Goal: Task Accomplishment & Management: Manage account settings

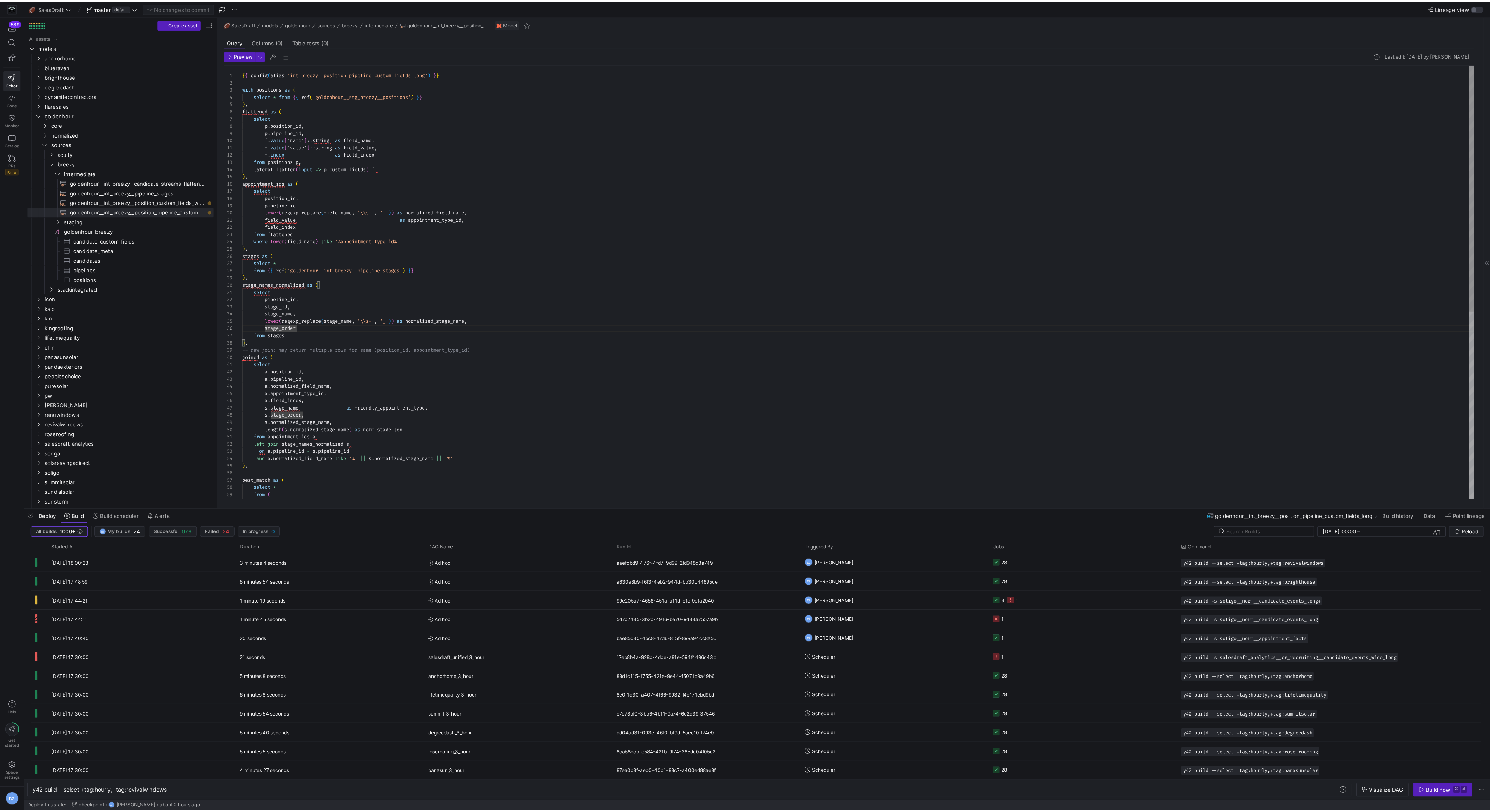
scroll to position [0, 117]
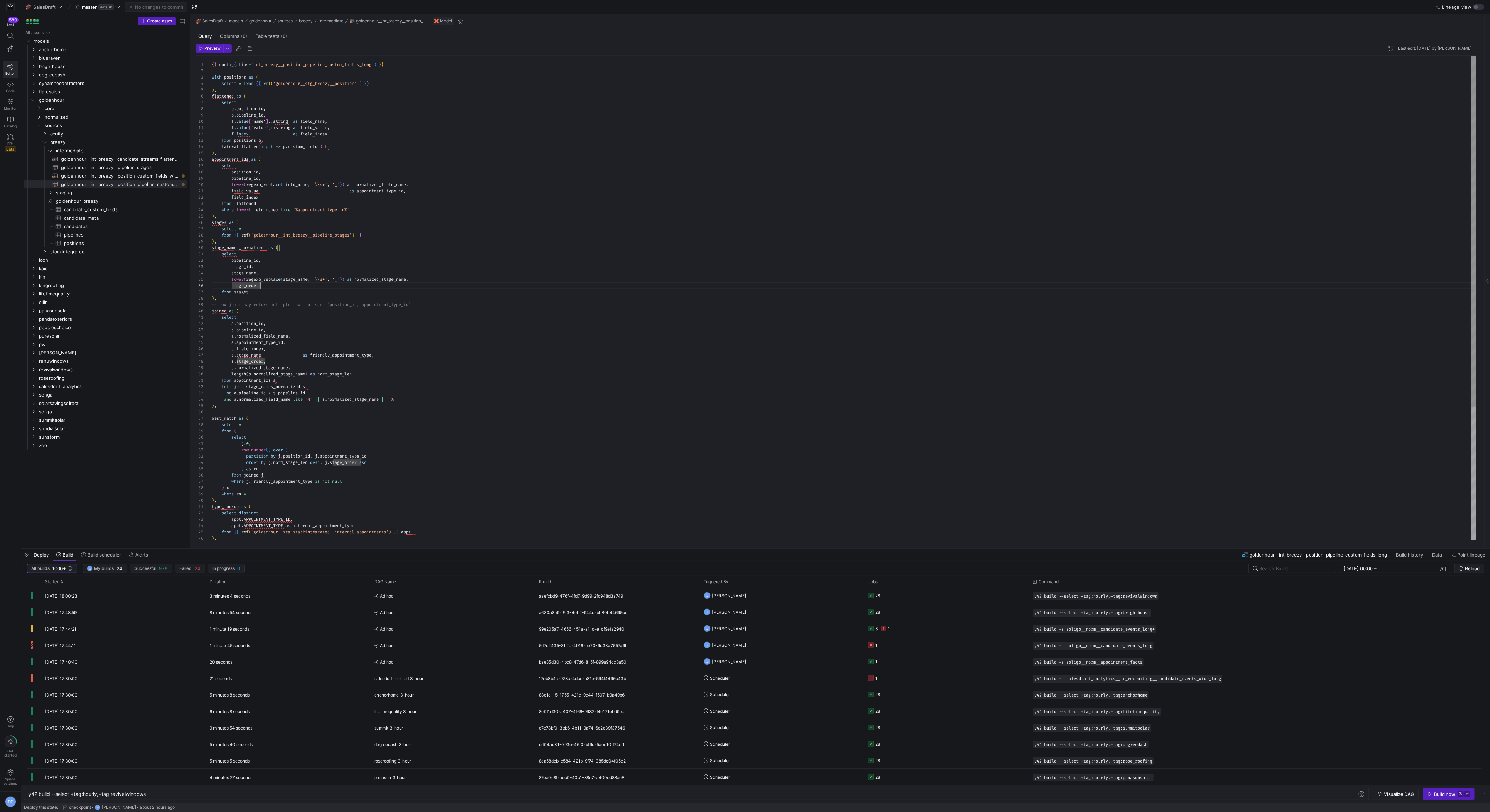
click at [725, 430] on div ") , stage_names_normalized as ( select pipeline_id , stage_id , stage_name , lo…" at bounding box center [844, 390] width 1265 height 669
click at [1302, 570] on span "Reload" at bounding box center [1472, 568] width 15 height 5
click at [469, 311] on div ") , stage_names_normalized as ( select pipeline_id , stage_id , stage_name , lo…" at bounding box center [844, 390] width 1265 height 669
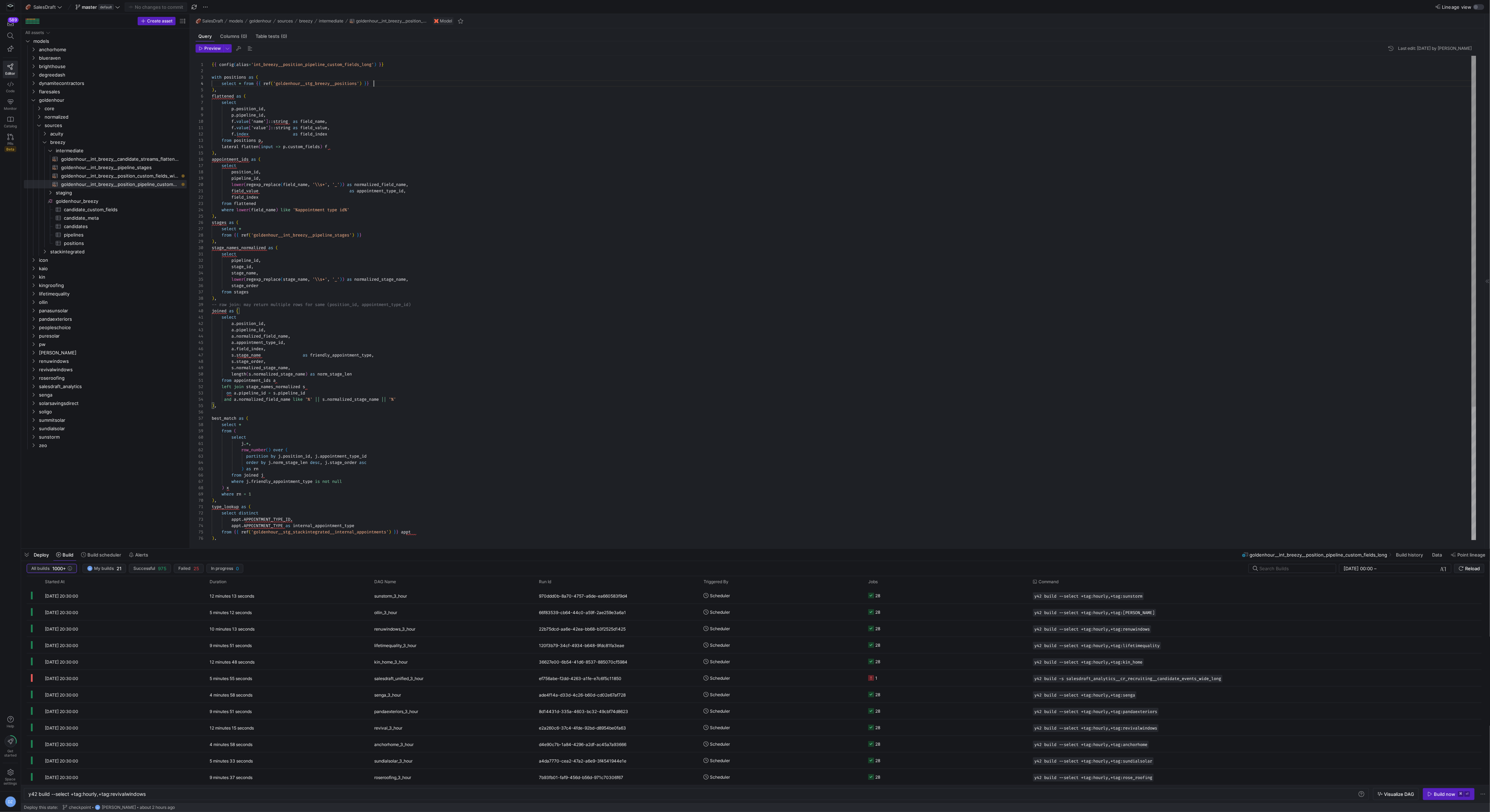
click at [472, 84] on div ") , stage_names_normalized as ( select pipeline_id , stage_id , stage_name , lo…" at bounding box center [844, 390] width 1265 height 669
click at [436, 241] on div ") , stage_names_normalized as ( select pipeline_id , stage_id , stage_name , lo…" at bounding box center [844, 390] width 1265 height 669
click at [152, 186] on span "goldenhour__int_breezy__position_pipeline_custom_fields_long​​​​​​​​​​" at bounding box center [120, 184] width 117 height 8
type textarea "f.value['value']::string as field_value, f.index as field_index from positions …"
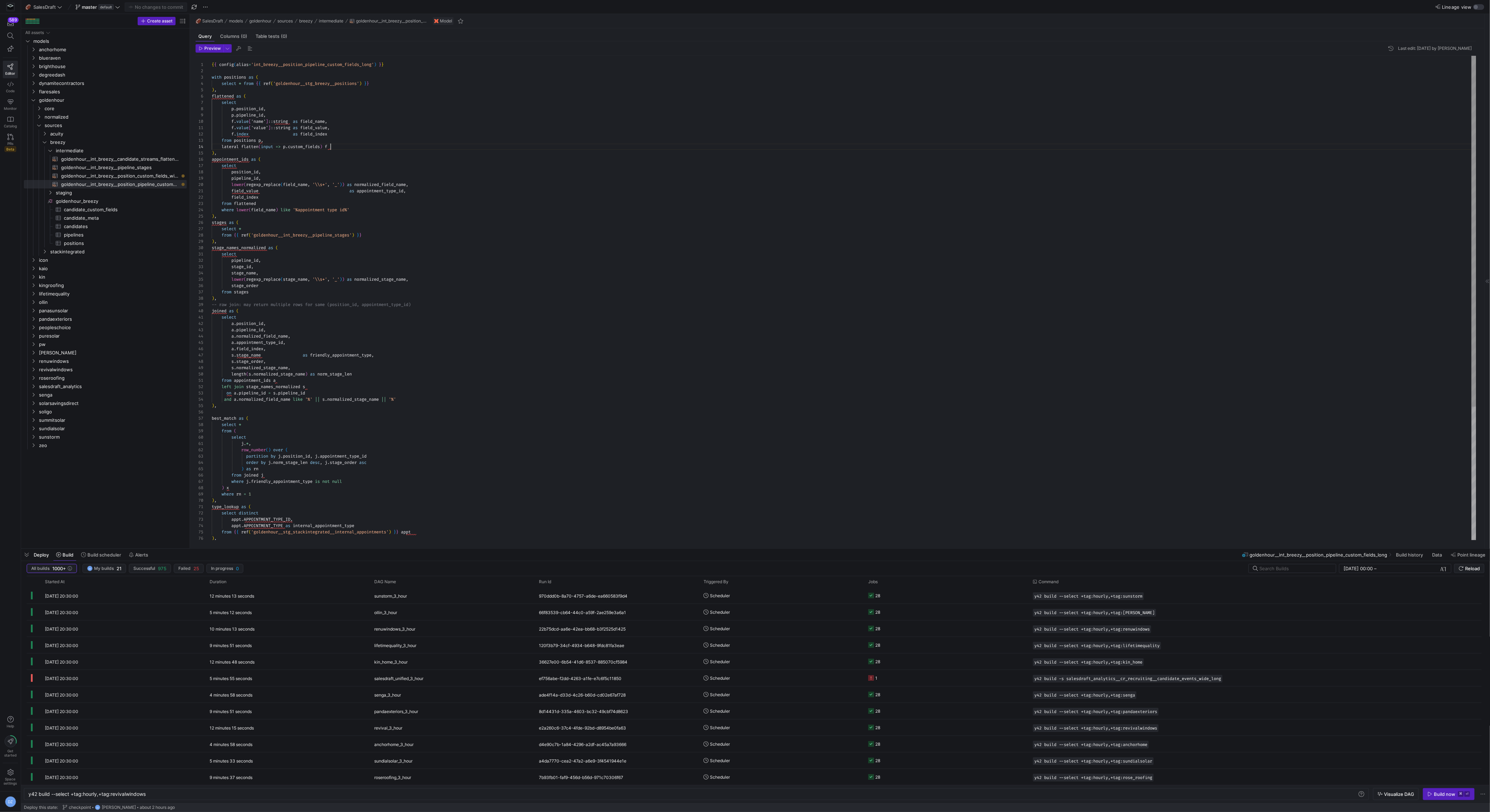
click at [513, 146] on div ") , stage_names_normalized as ( select pipeline_id , stage_id , stage_name , lo…" at bounding box center [844, 390] width 1265 height 669
click at [25, 557] on span "button" at bounding box center [26, 555] width 12 height 12
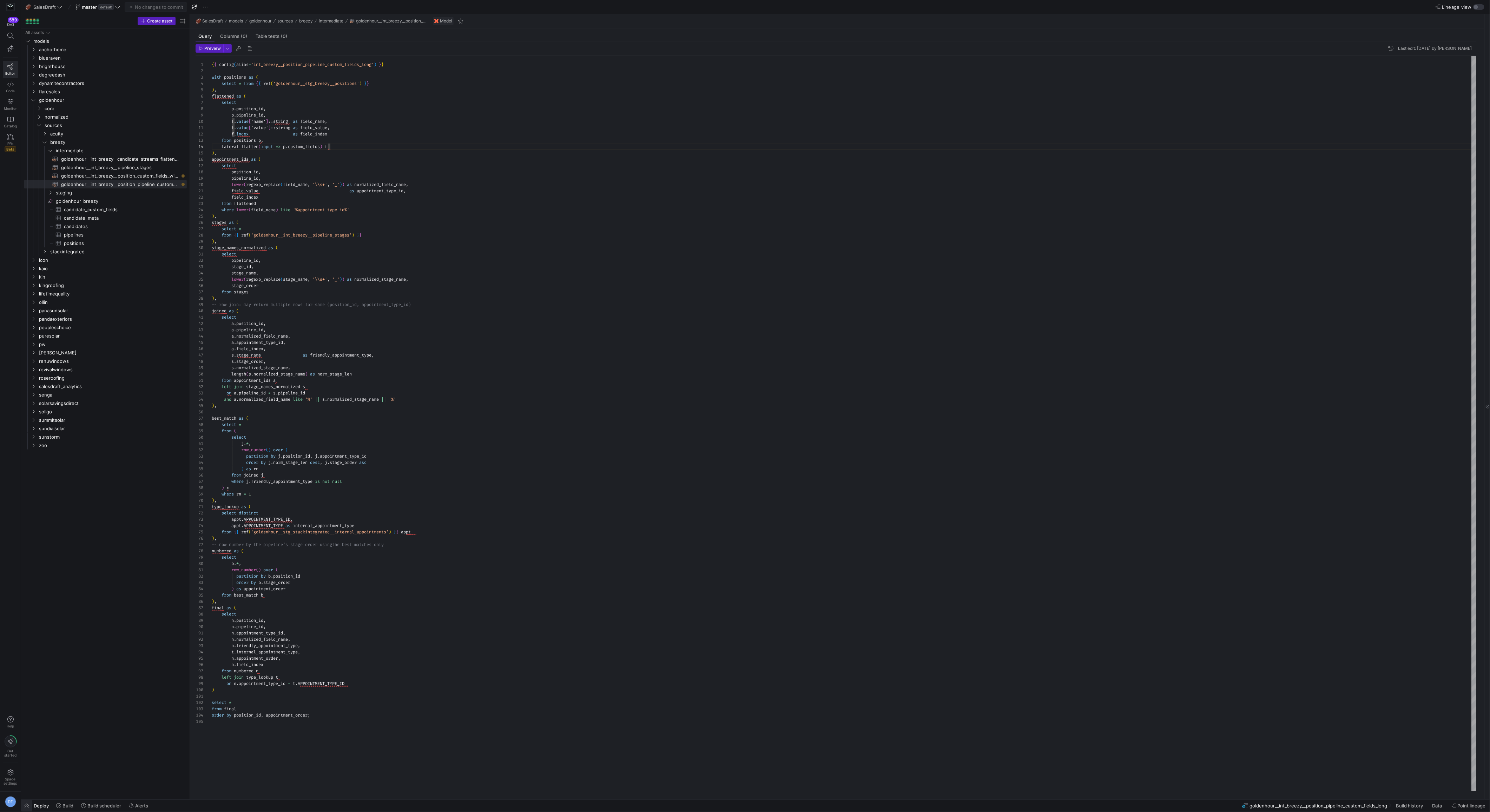
click at [27, 706] on span "button" at bounding box center [26, 806] width 12 height 12
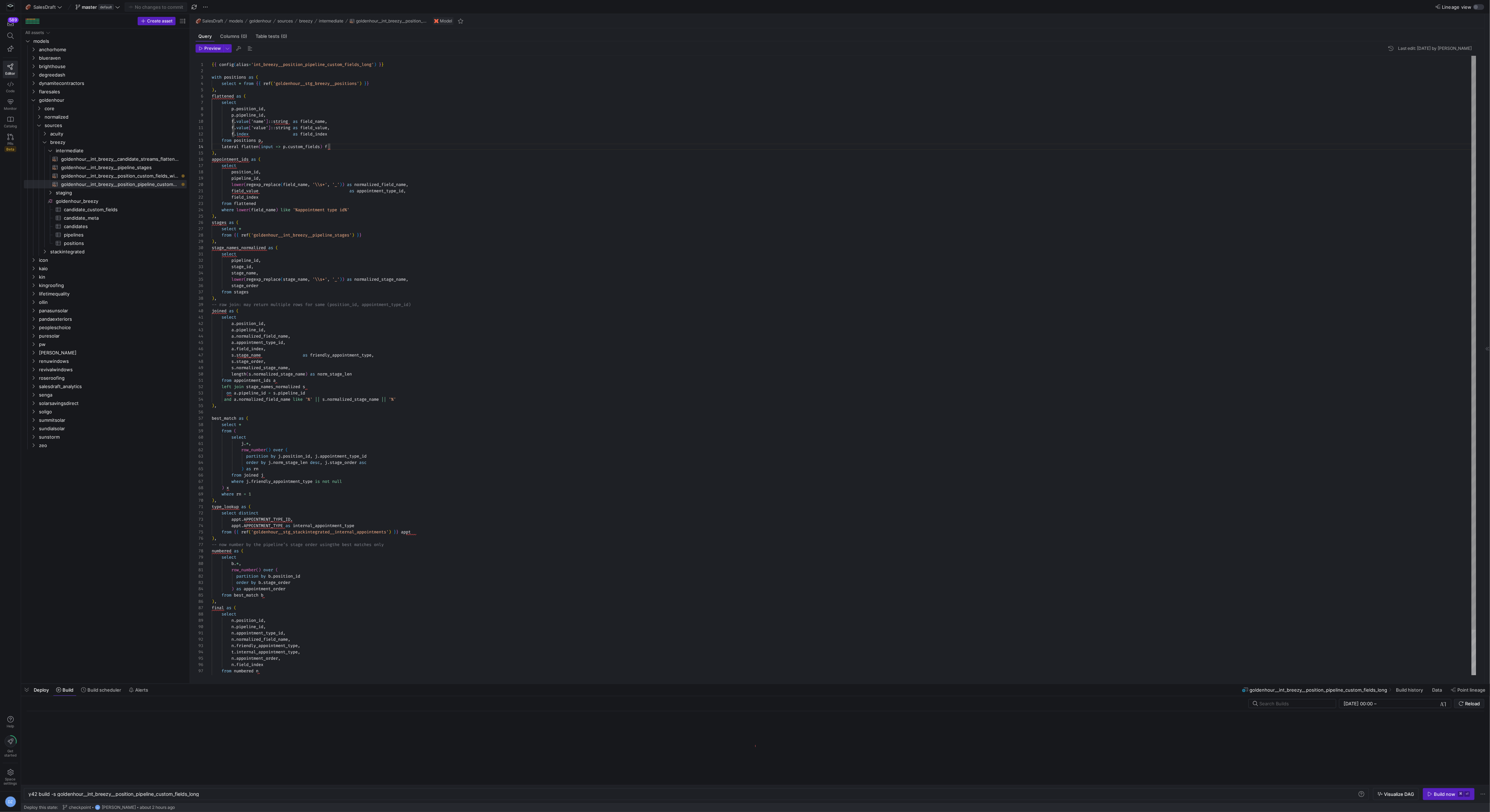
scroll to position [0, 173]
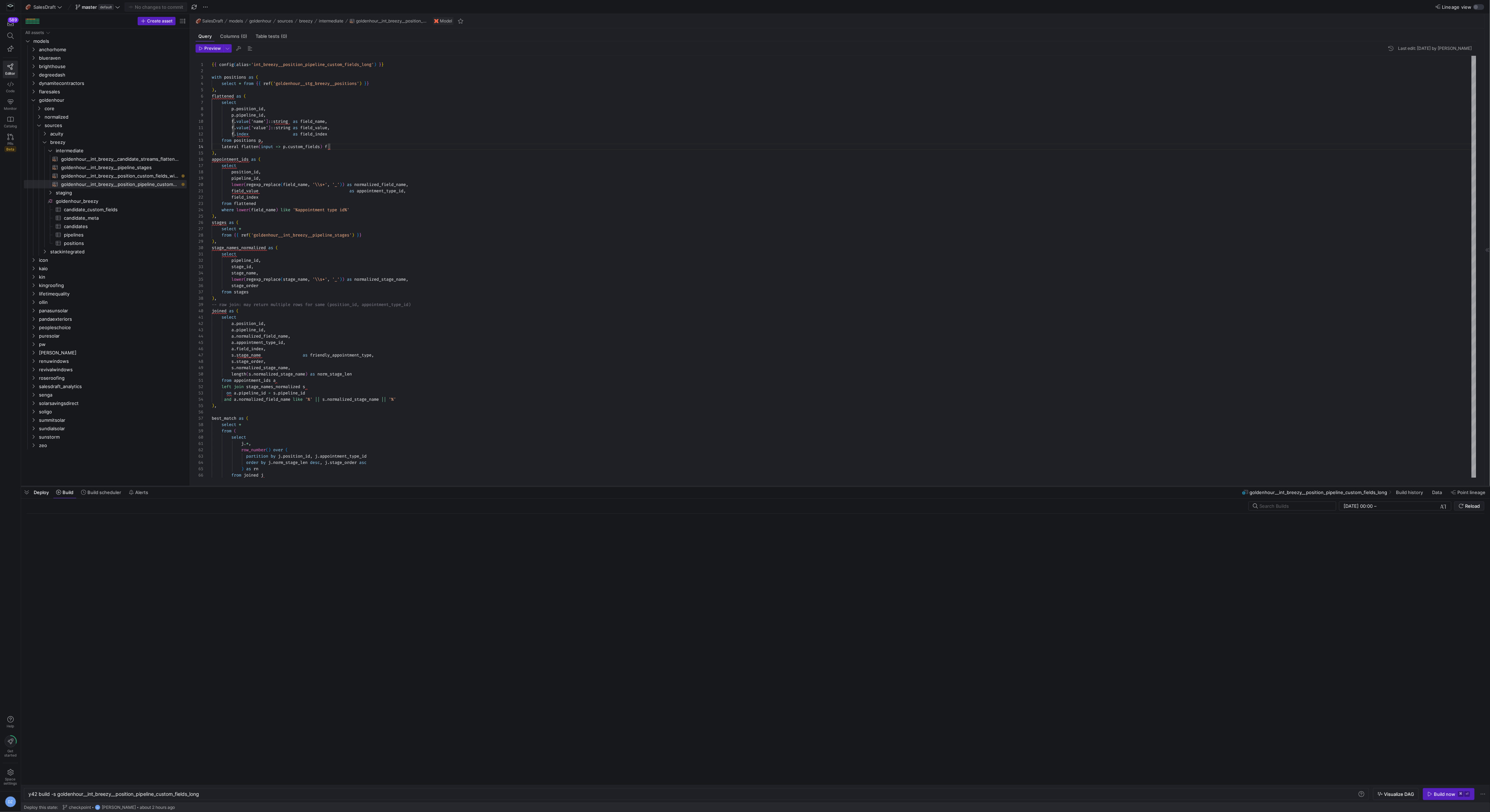
drag, startPoint x: 578, startPoint y: 683, endPoint x: 610, endPoint y: 442, distance: 243.1
click at [610, 485] on div at bounding box center [755, 487] width 1469 height 3
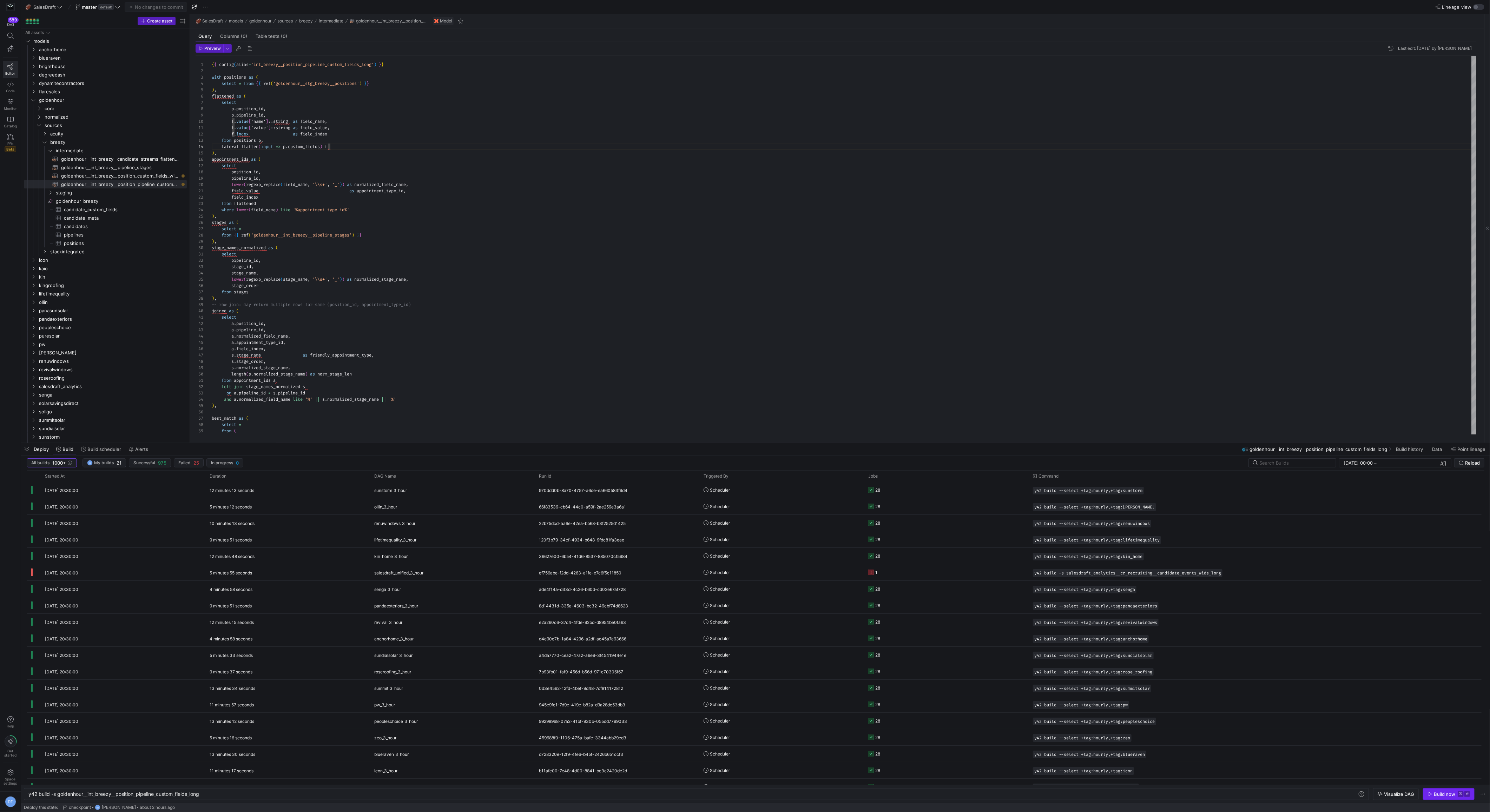
click at [1302, 706] on div "Build now" at bounding box center [1444, 794] width 21 height 5
click at [12, 86] on icon at bounding box center [11, 84] width 6 height 6
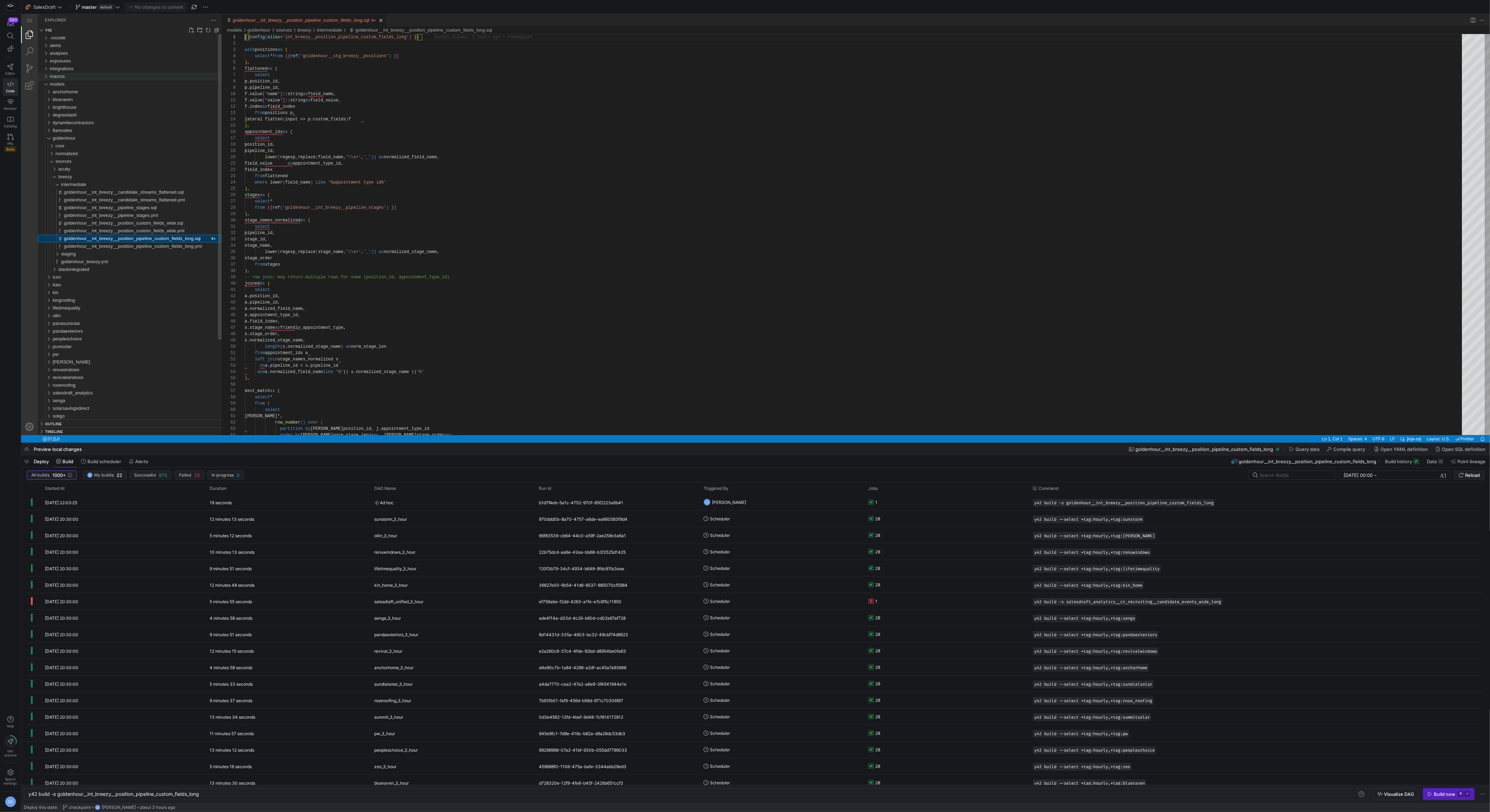
click at [94, 78] on div "macros" at bounding box center [136, 77] width 172 height 8
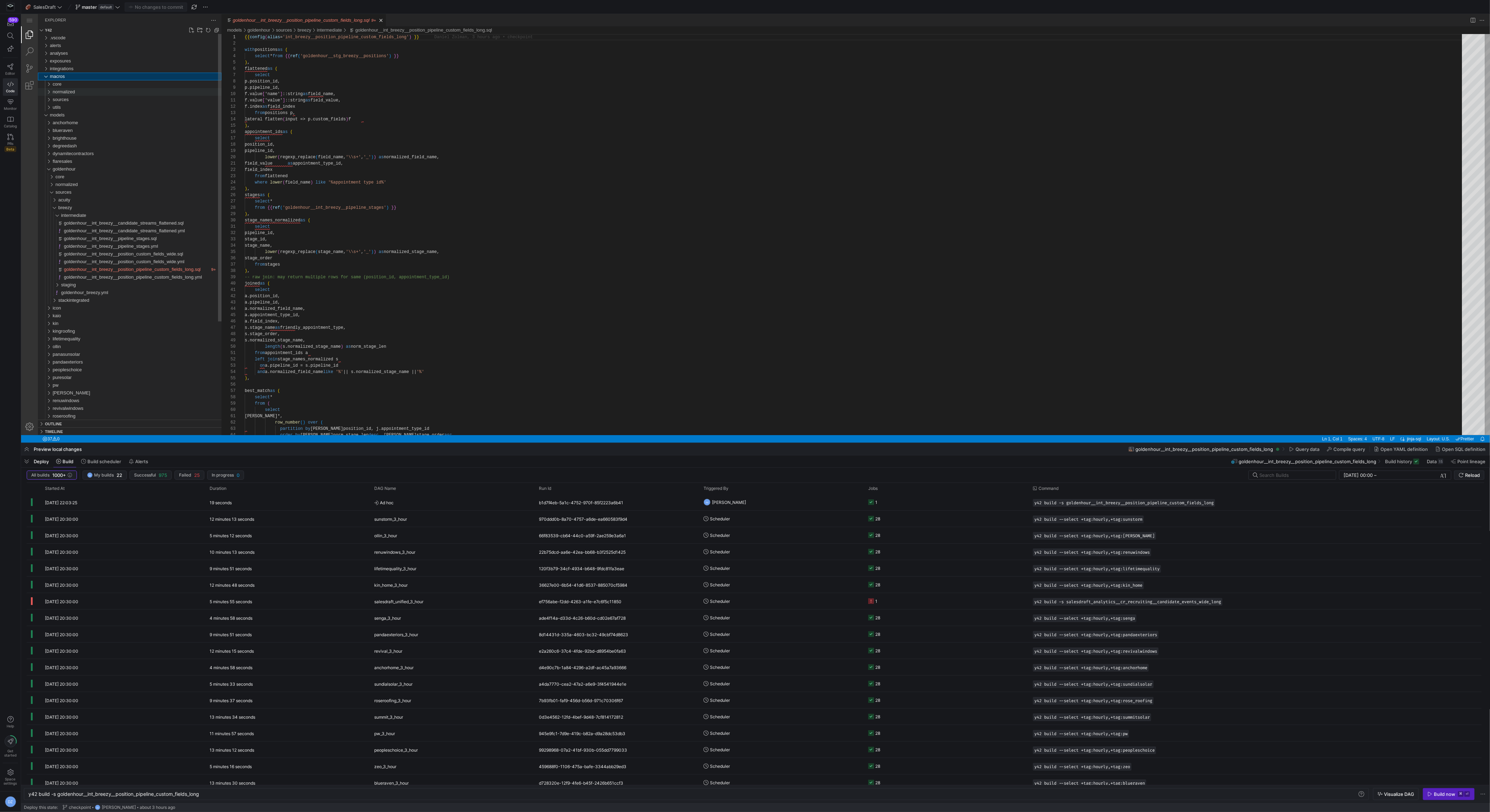
click at [91, 91] on div "normalized" at bounding box center [137, 92] width 169 height 8
click at [554, 259] on div "{{ config ( alias = 'int_breezy__position_pipeline_custom_fields_long' ) }} wit…" at bounding box center [855, 563] width 1222 height 1058
click at [174, 286] on span "goldenhour__int_breezy__position_pipeline_custom_fields_long.sql" at bounding box center [132, 284] width 137 height 5
type textarea "field_value as appointment_type_id, field_index from flattened where lower(fiel…"
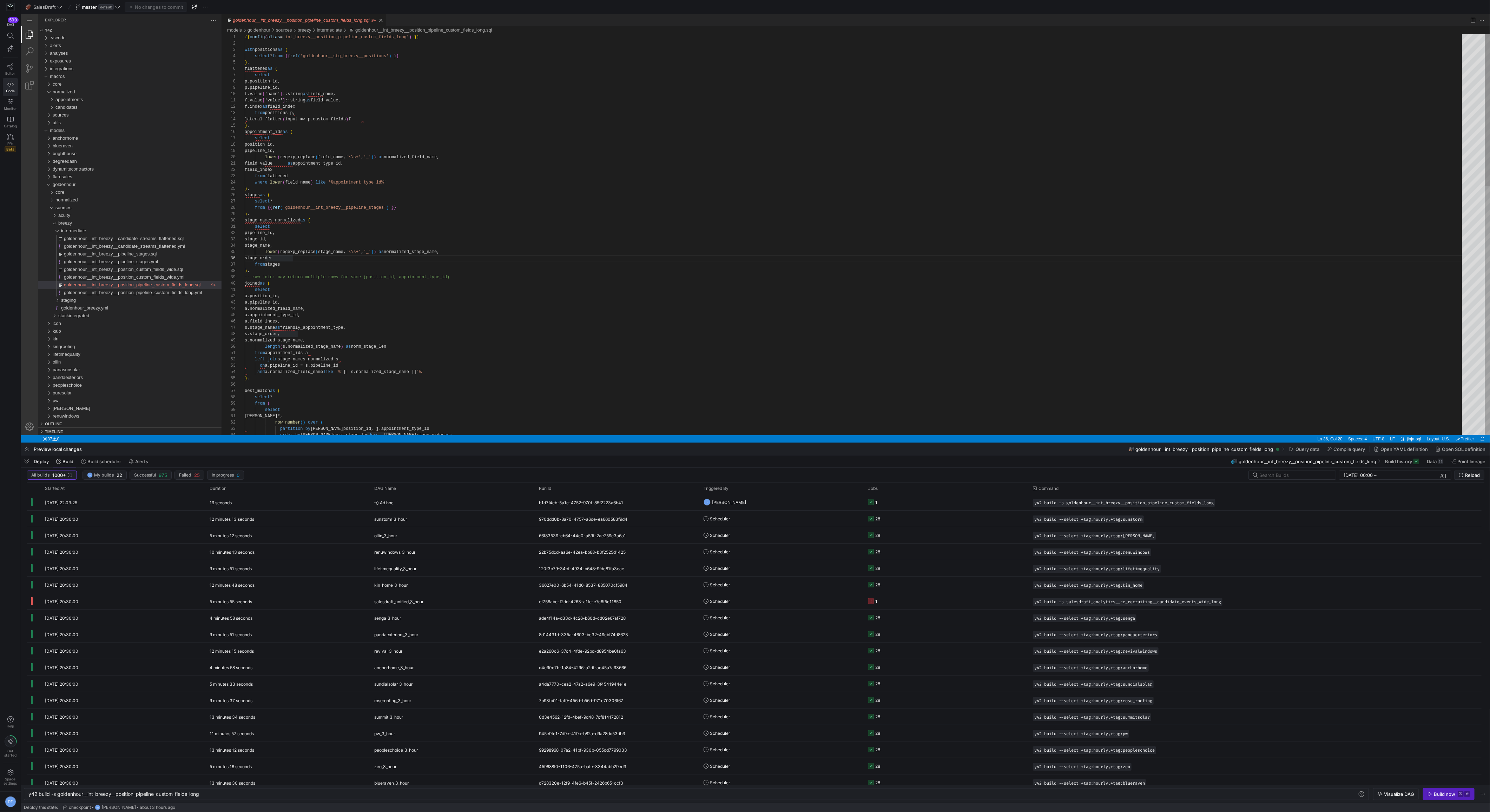
click at [647, 220] on div "{{ config ( alias = 'int_breezy__position_pipeline_custom_fields_long' ) }} wit…" at bounding box center [855, 563] width 1222 height 1058
click at [85, 202] on div "normalized" at bounding box center [138, 200] width 166 height 8
click at [86, 210] on div "appointments" at bounding box center [140, 208] width 163 height 8
click at [85, 217] on span "goldenhour__norm__appointment_facts.sql" at bounding box center [105, 215] width 87 height 5
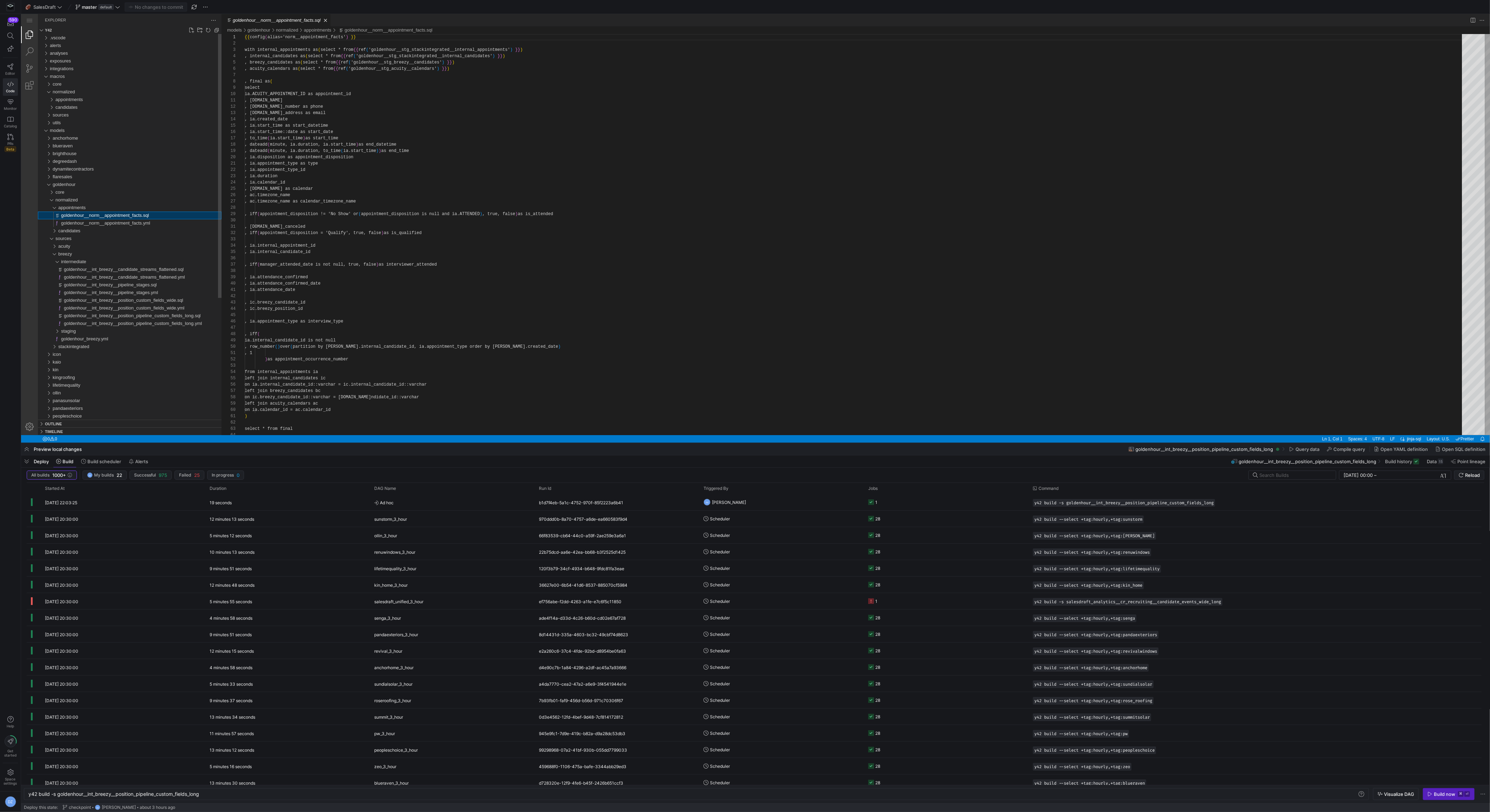
type textarea "y42 build -s goldenhour__norm__appointment_facts"
type textarea ", ia.appointment_type as type , ia.appointment_type_id , ia.duration , ia.calen…"
click at [553, 216] on div "{{ config ( alias = 'norm__appointment_facts' ) }} with internal_appointments a…" at bounding box center [855, 433] width 1222 height 799
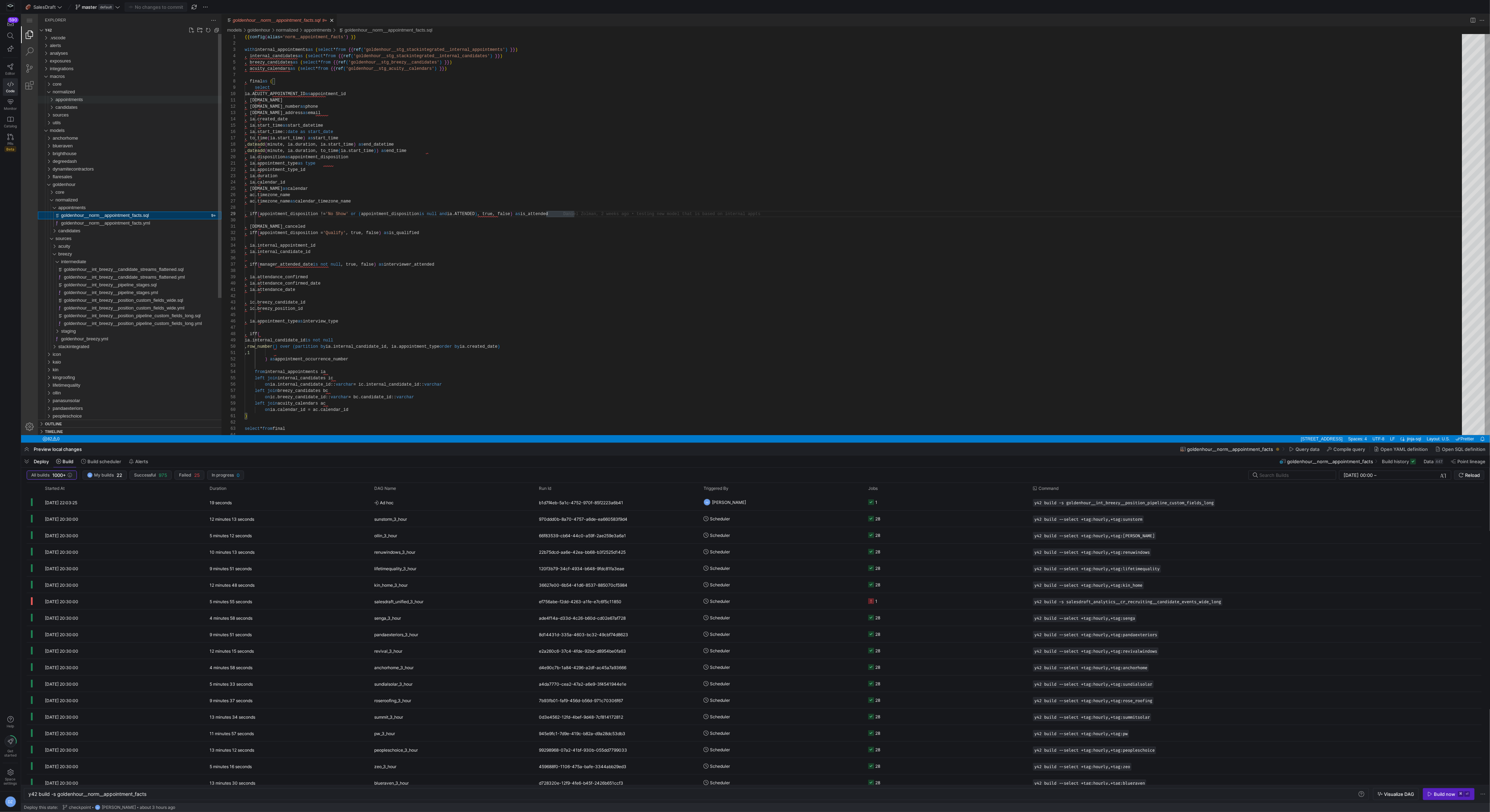
click at [100, 100] on div "appointments" at bounding box center [138, 100] width 166 height 8
click at [101, 109] on span "norm__appointment_facts_macro.sql" at bounding box center [96, 107] width 75 height 5
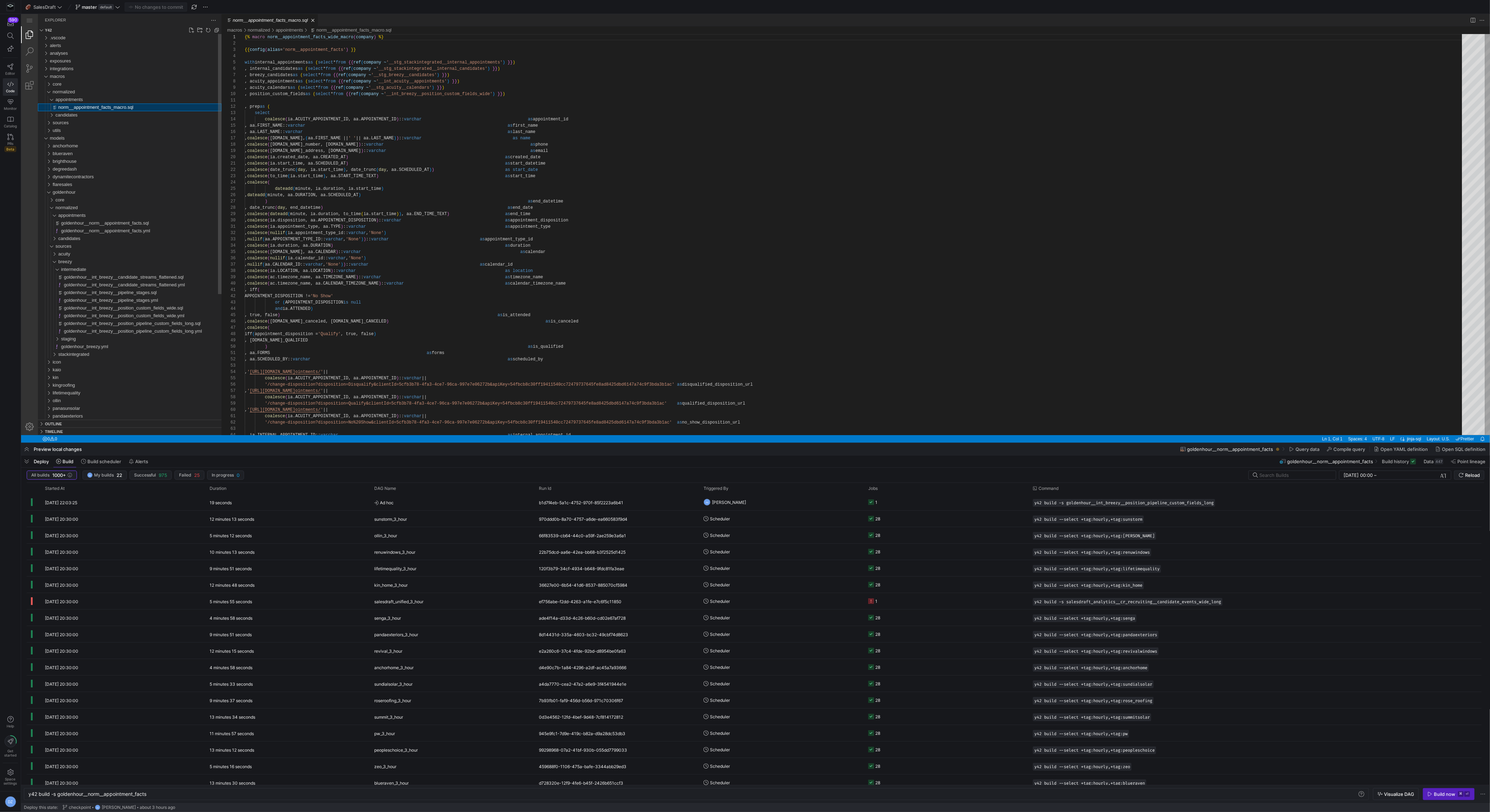
type textarea "y42 build"
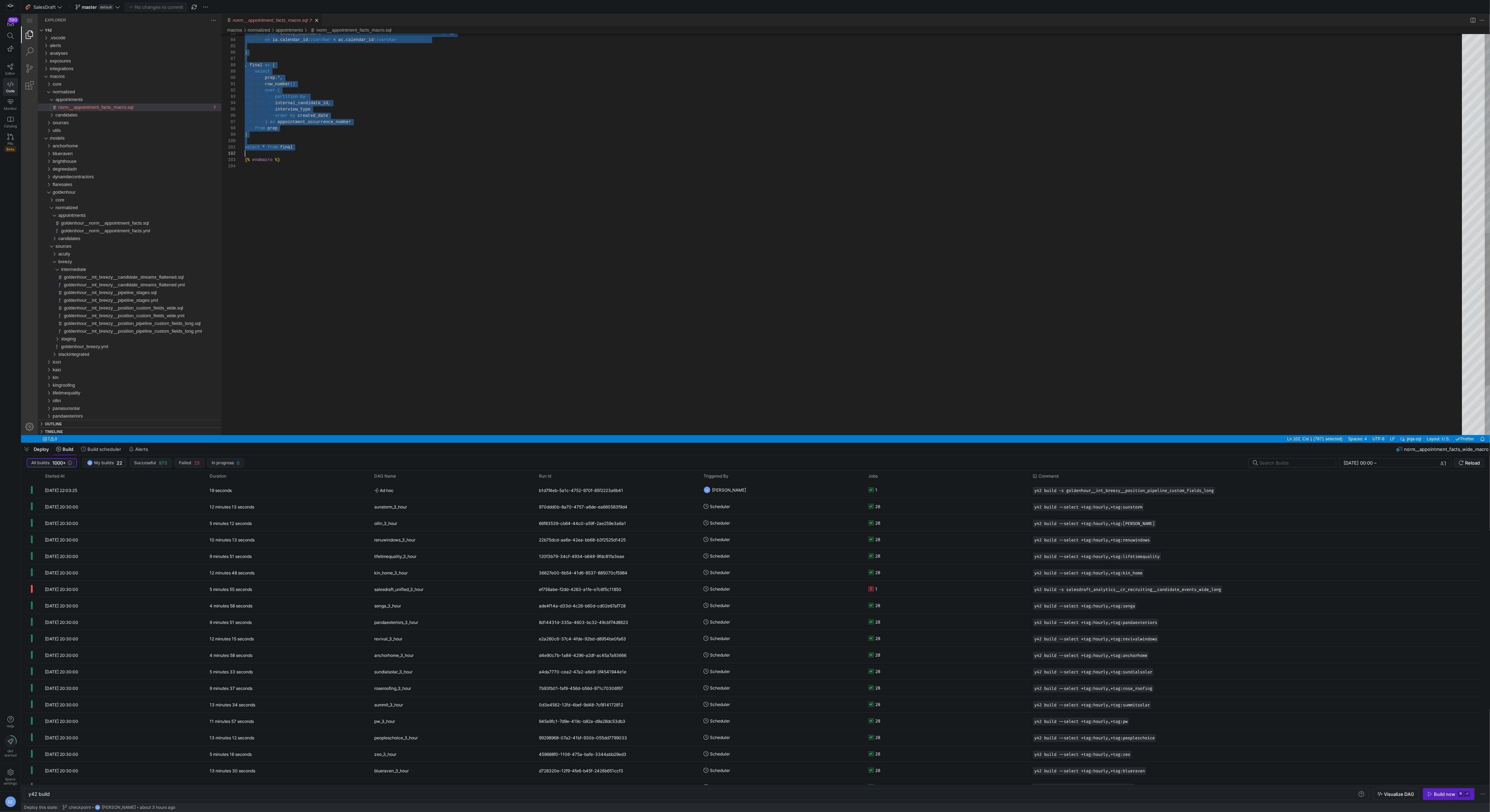
scroll to position [25, 0]
type textarea "{% macro norm__appointment_facts_wide_macro(company) %} {{ config(alias='norm__…"
drag, startPoint x: 245, startPoint y: 62, endPoint x: 314, endPoint y: 145, distance: 107.9
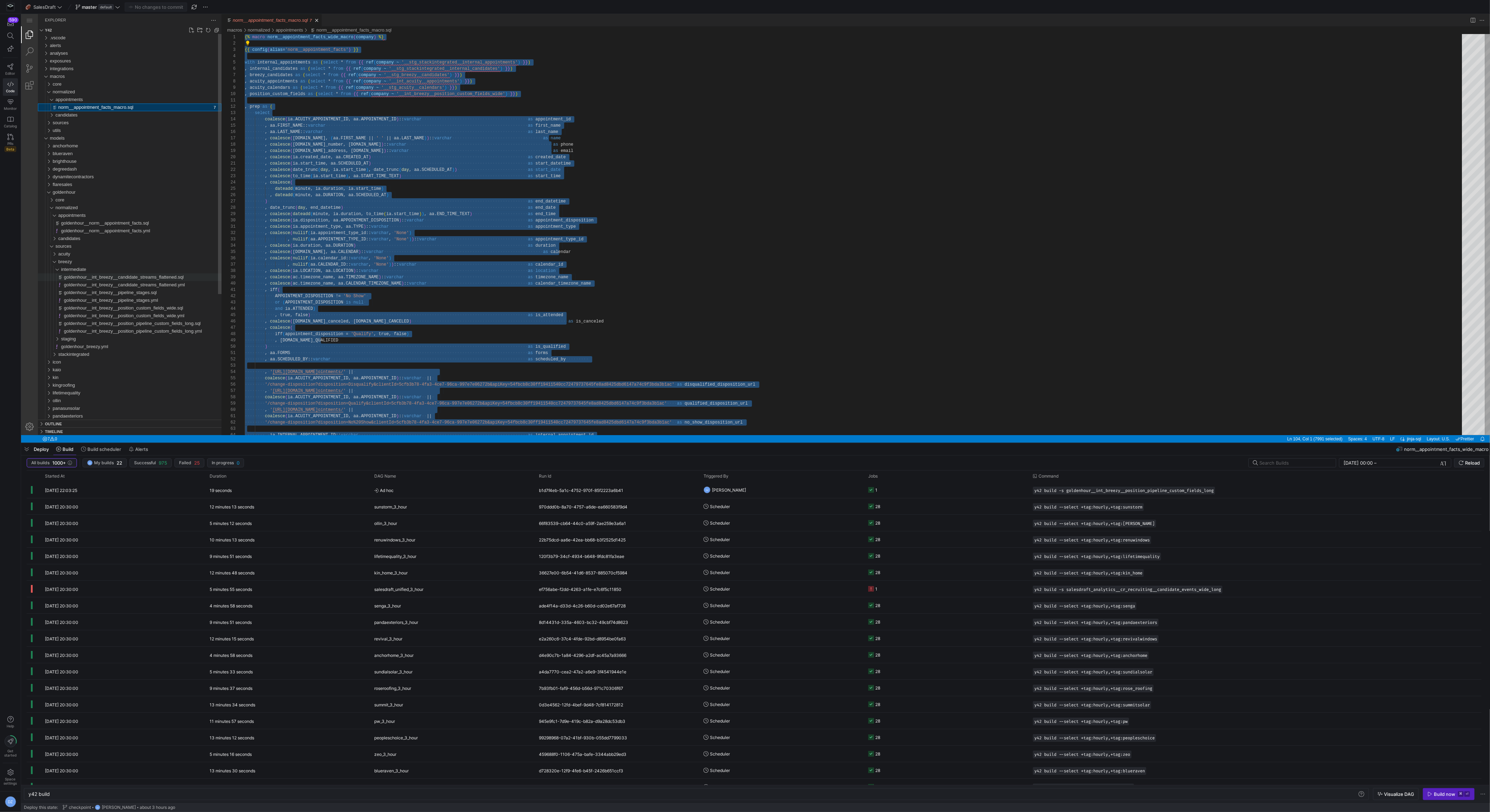
click at [132, 278] on span "goldenhour__int_breezy__candidate_streams_flattened.sql" at bounding box center [123, 277] width 120 height 5
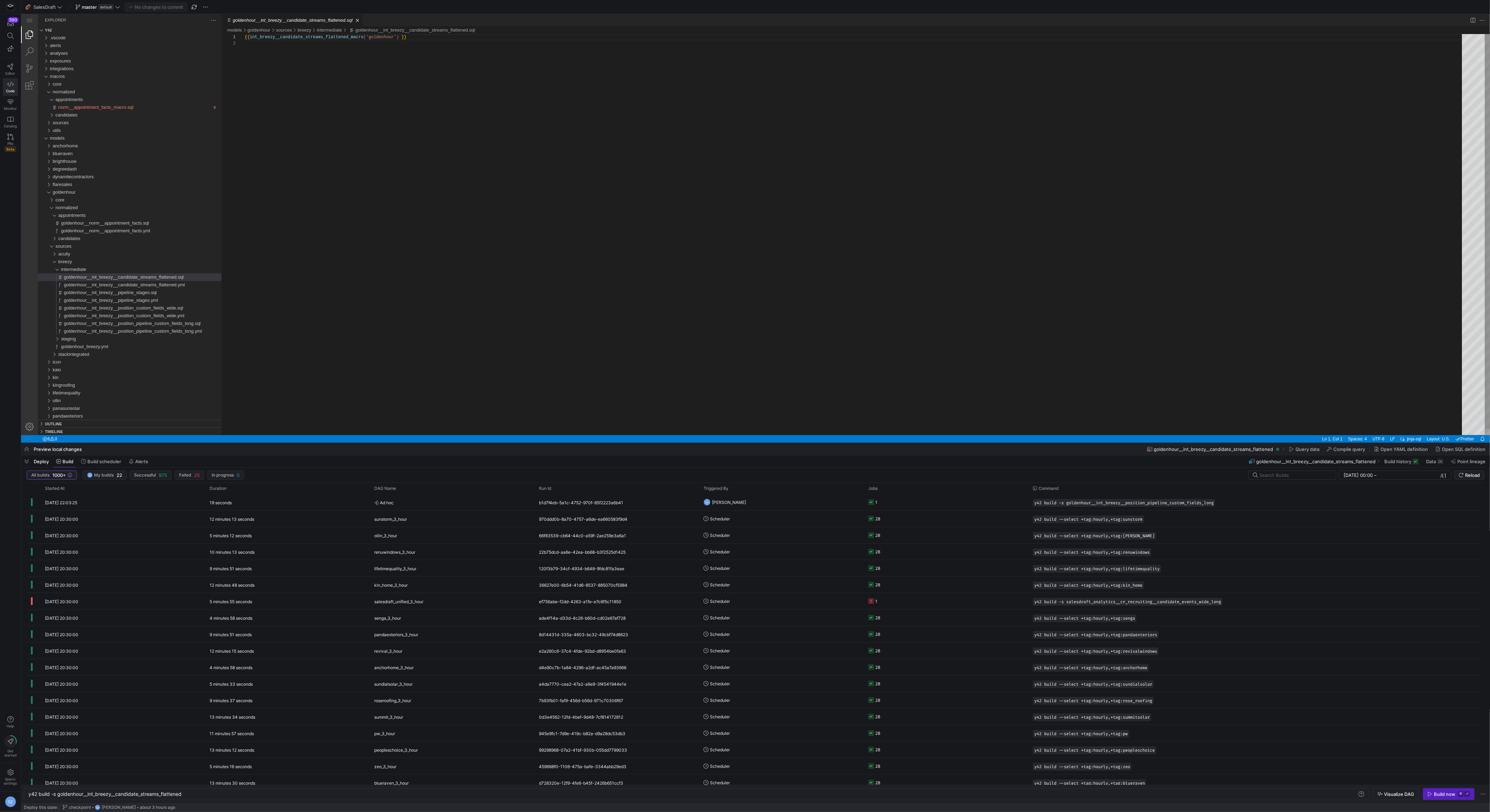
scroll to position [6, 0]
click at [373, 246] on div "{{ int_breezy__candidate_streams_flattened_macro ( 'goldenhour' ) }}" at bounding box center [855, 237] width 1222 height 407
click at [124, 222] on span "goldenhour__norm__appointment_facts.sql" at bounding box center [105, 222] width 87 height 5
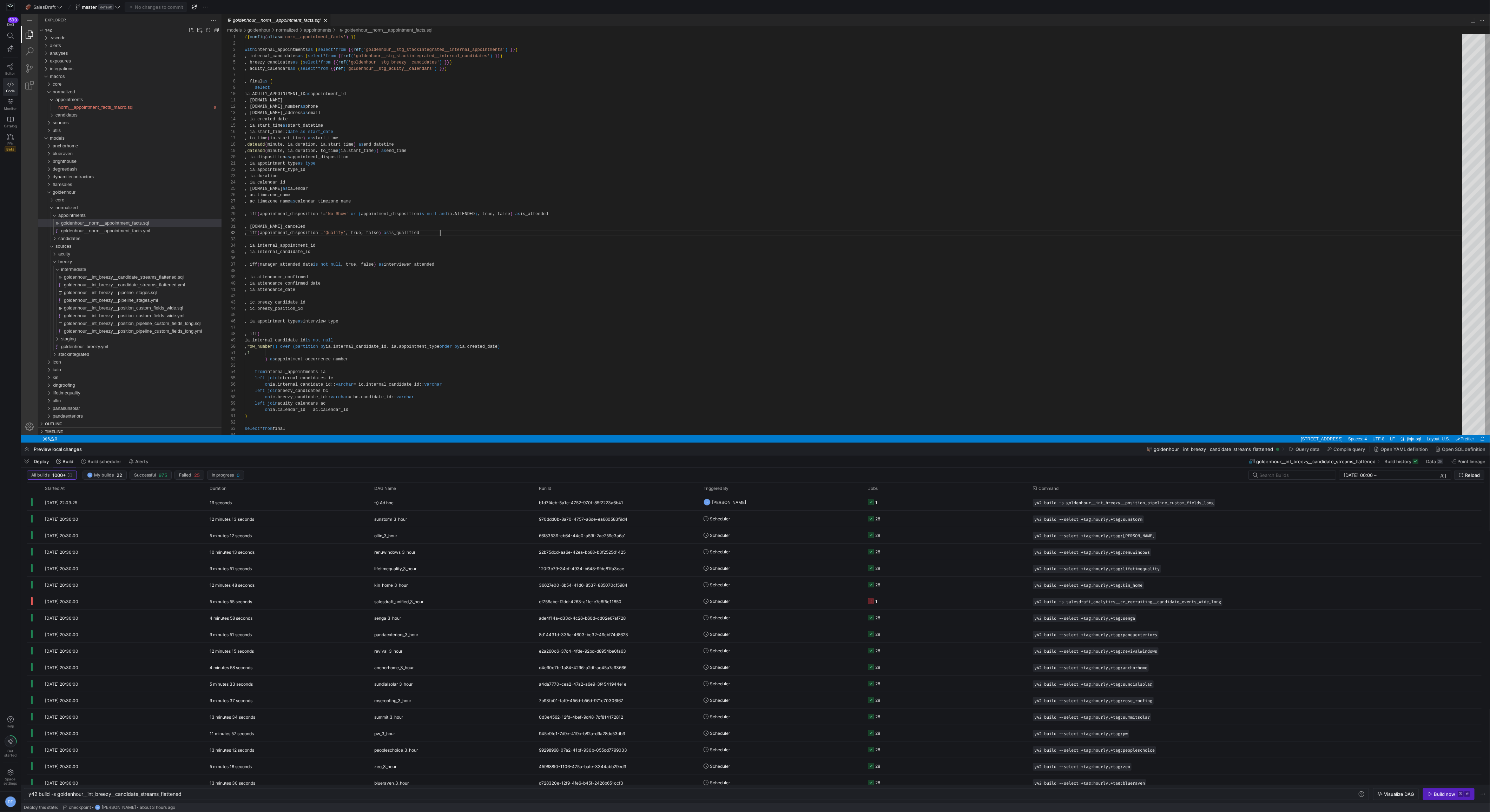
type textarea "y42 build -s goldenhour__norm__appointment_facts"
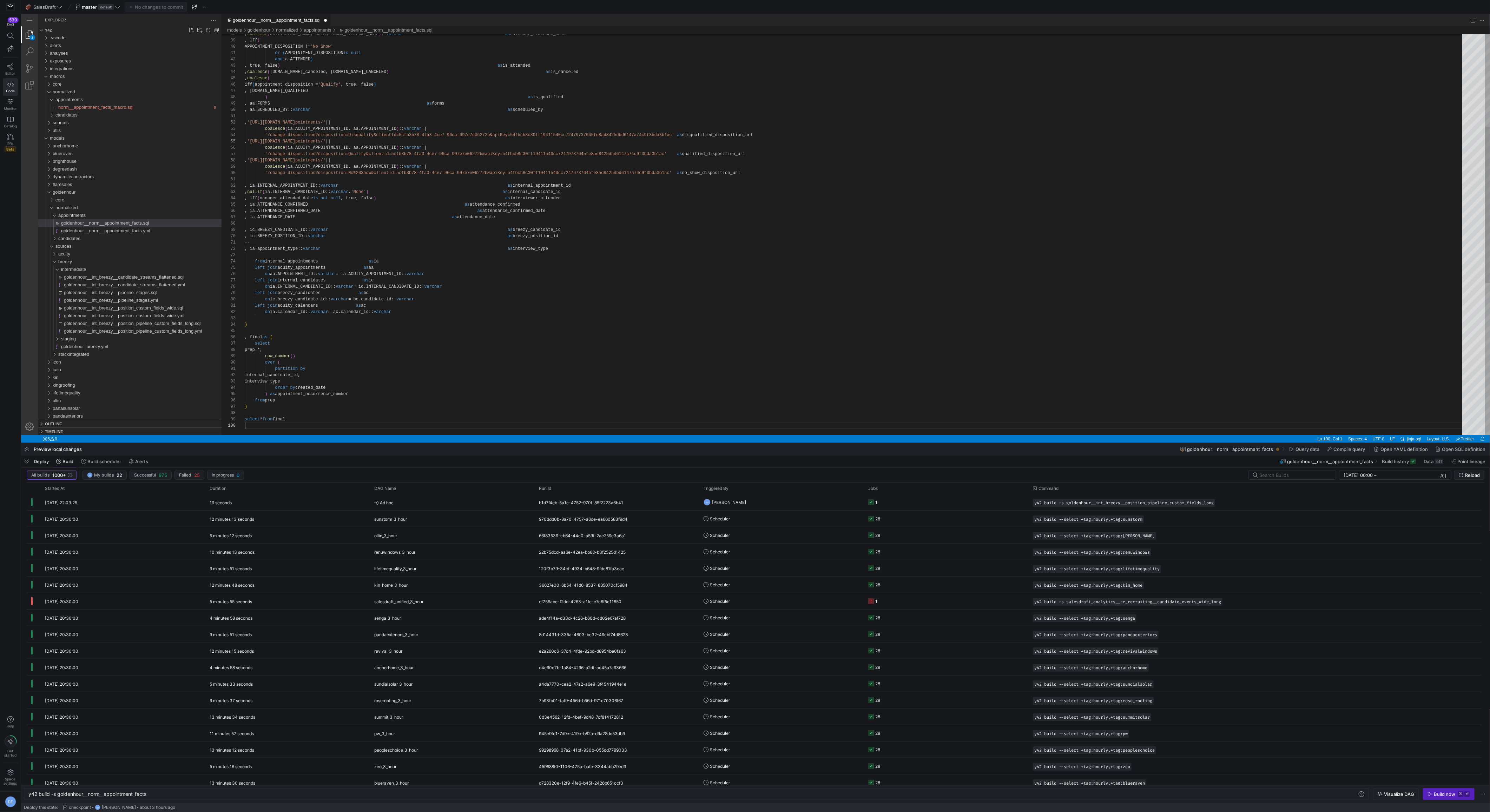
scroll to position [57, 0]
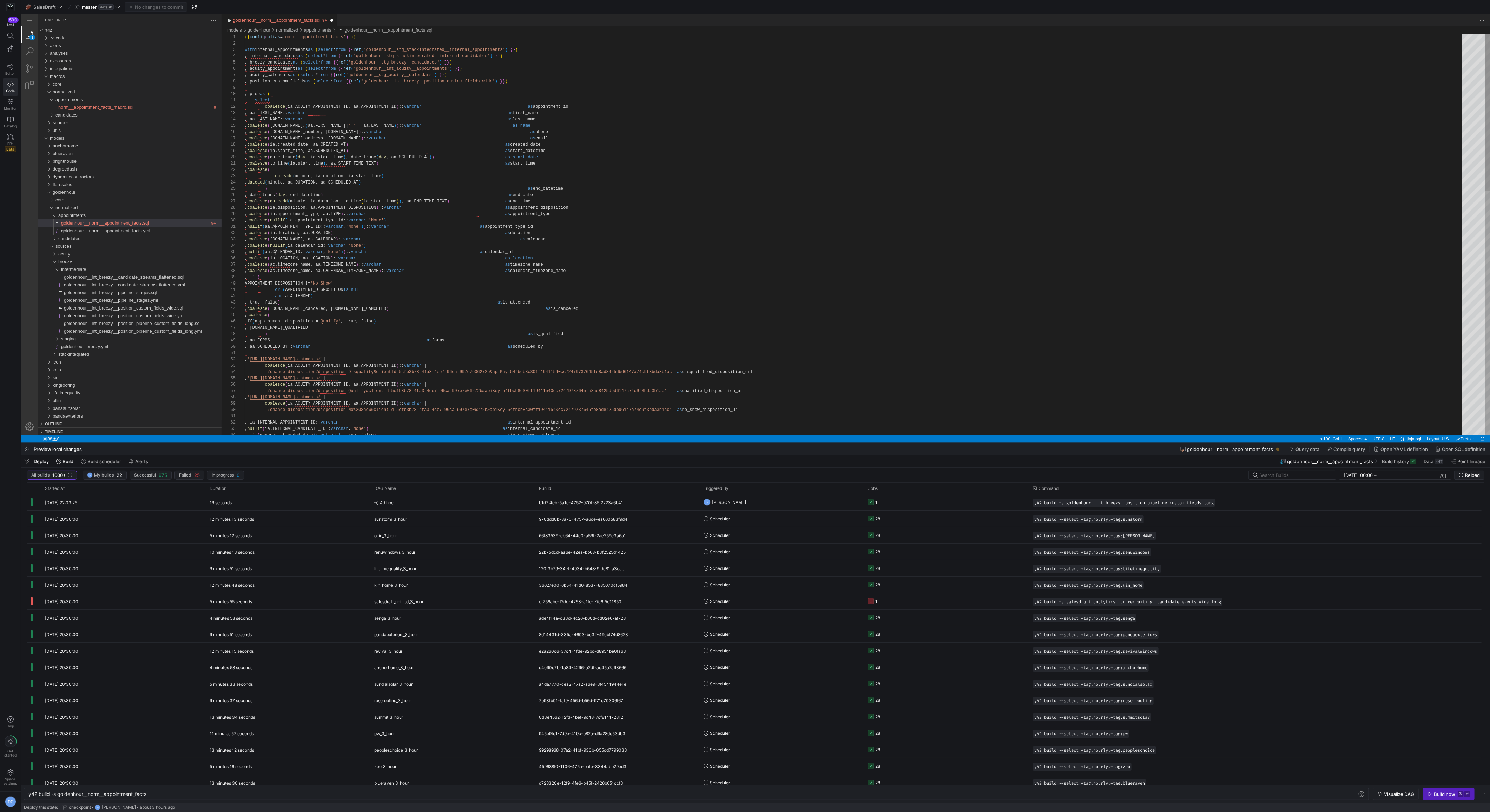
click at [459, 190] on div ", coalesce ( ac.timezone_name, aa.CALENDAR_TIMEZONE_NAME ) :: [PERSON_NAME] as …" at bounding box center [855, 547] width 1222 height 1027
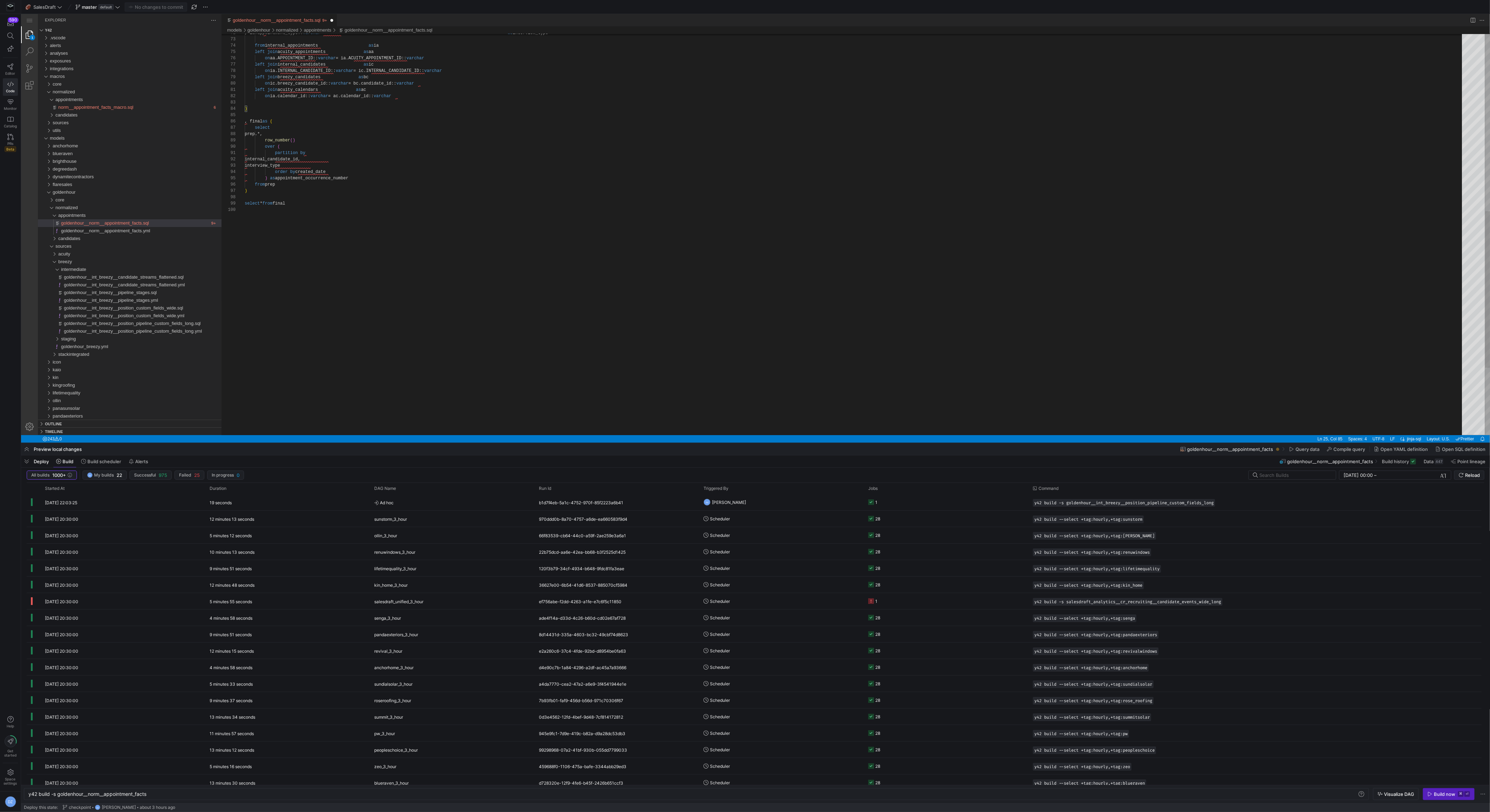
click at [534, 268] on div "select * from final internal_candidate_id, interview_type order by created_date…" at bounding box center [855, 94] width 1222 height 1027
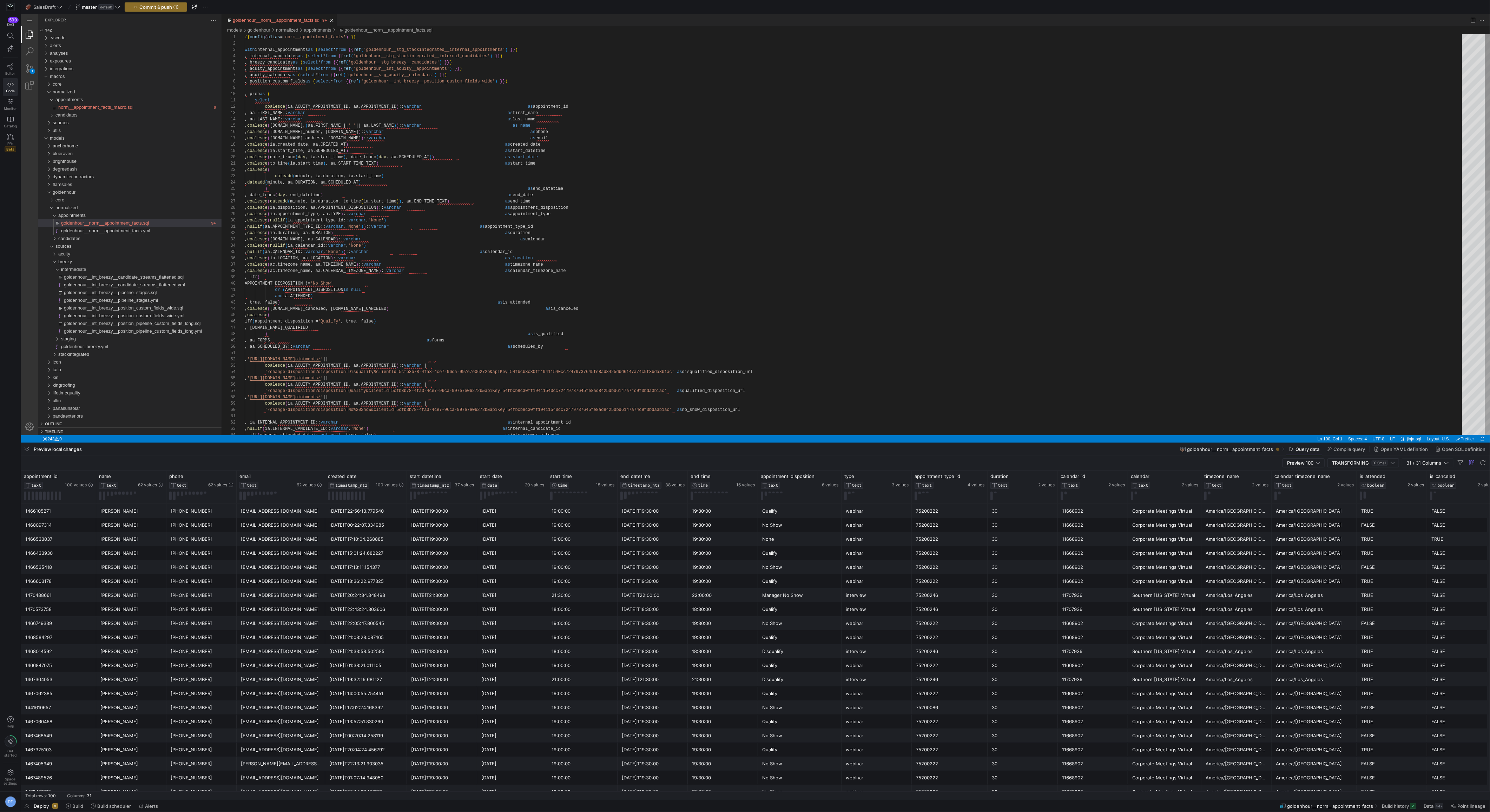
click at [461, 275] on div "{{ config ( alias = 'norm__appointment_facts' ) }} with internal_appointments a…" at bounding box center [855, 547] width 1222 height 1027
click at [827, 240] on div "{{ config ( alias = 'norm__appointment_facts' ) }} with internal_appointments a…" at bounding box center [855, 547] width 1222 height 1027
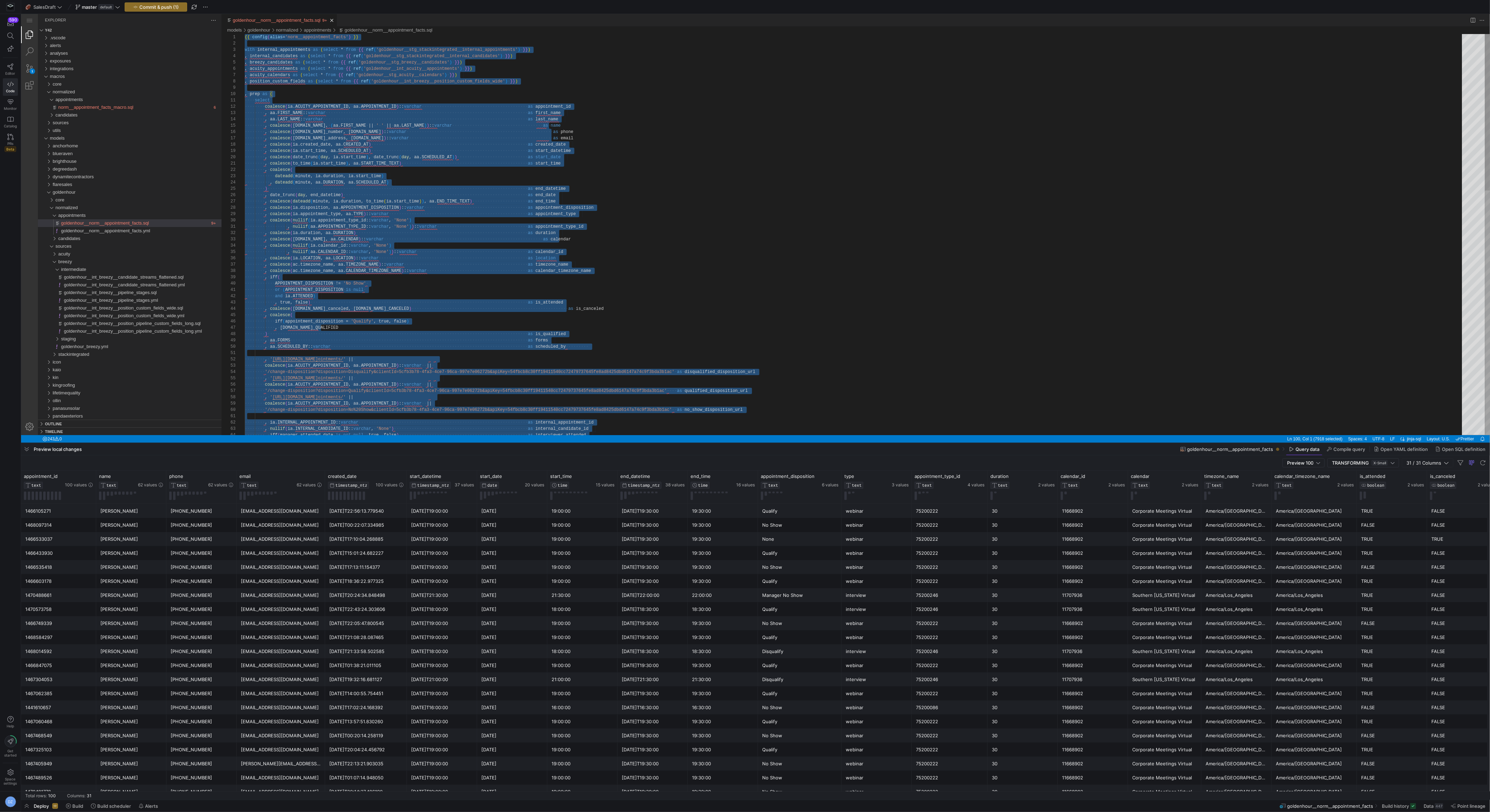
scroll to position [12, 286]
paste textarea "goldenhour__norm__appointment_facts.sql, preview"
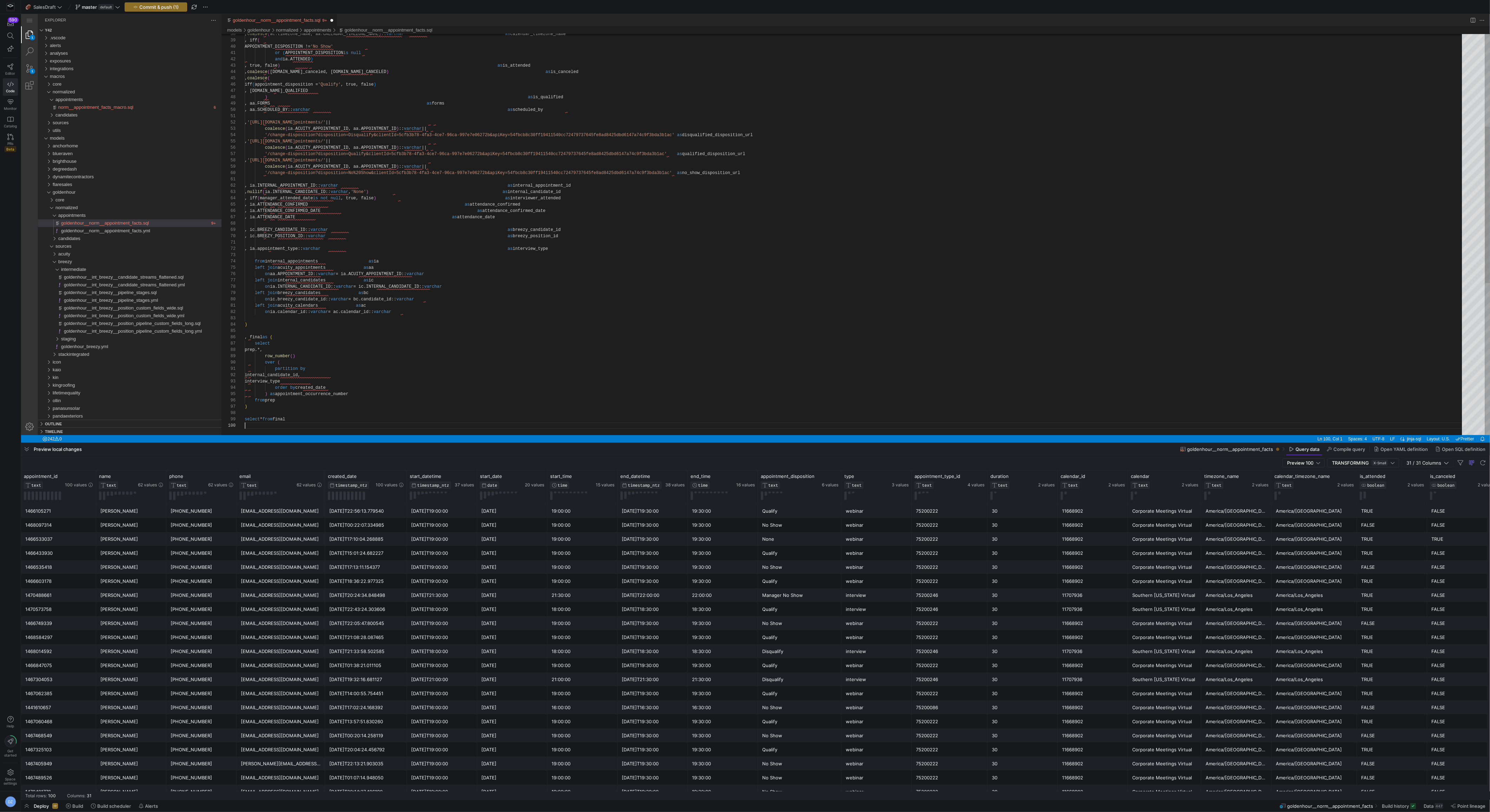
scroll to position [57, 0]
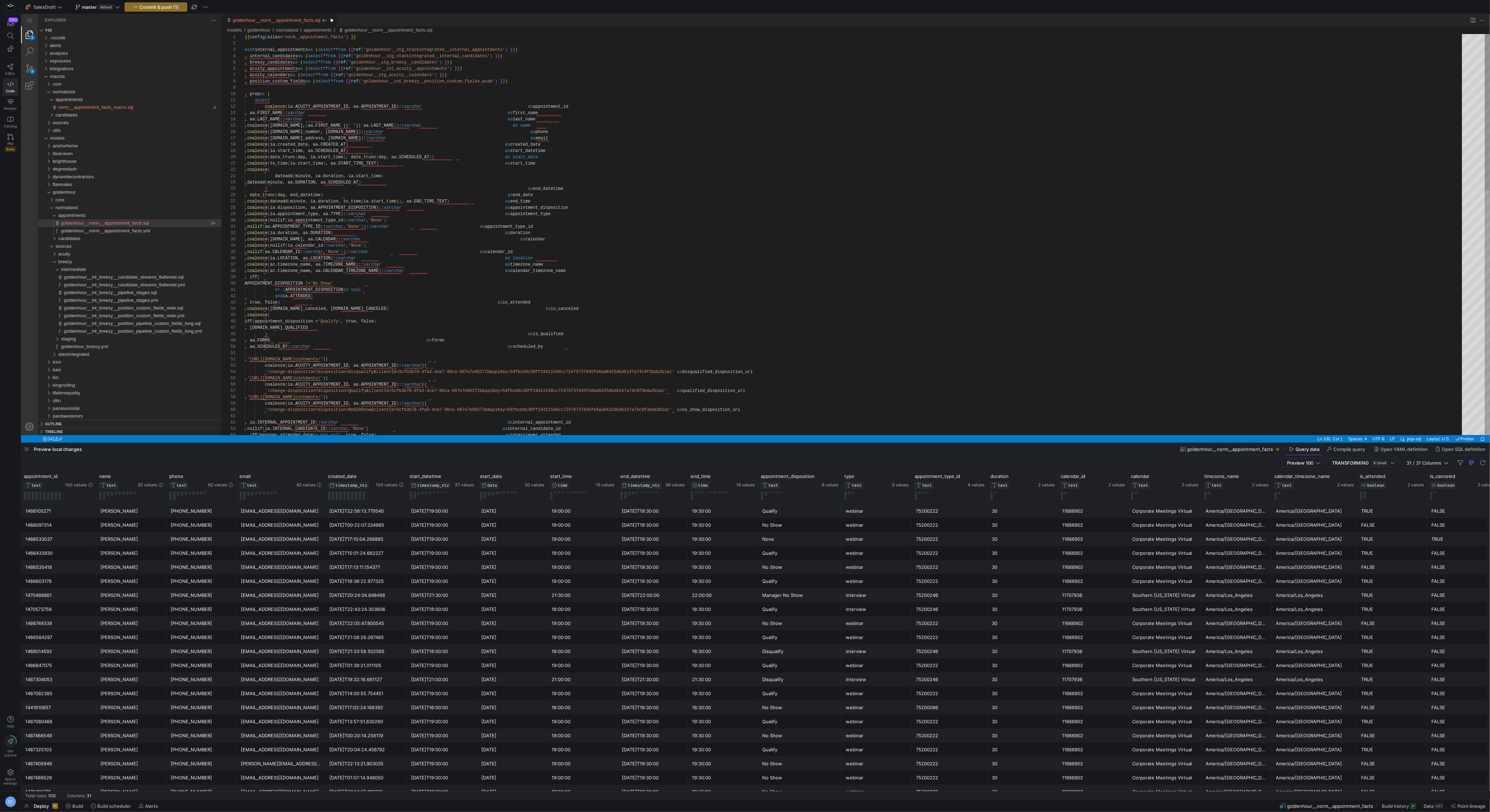
click at [641, 256] on div ", coalesce ( ac.timezone_name, aa.CALENDAR_TIMEZONE_NAME ) :: [PERSON_NAME] as …" at bounding box center [855, 547] width 1222 height 1027
type textarea "l_appointments') }}) , internal_candidates as (select * from {{ ref('goldenhour…"
click at [344, 88] on div ", coalesce ( ac.timezone_name, aa.CALENDAR_TIMEZONE_NAME ) :: [PERSON_NAME] as …" at bounding box center [855, 547] width 1222 height 1027
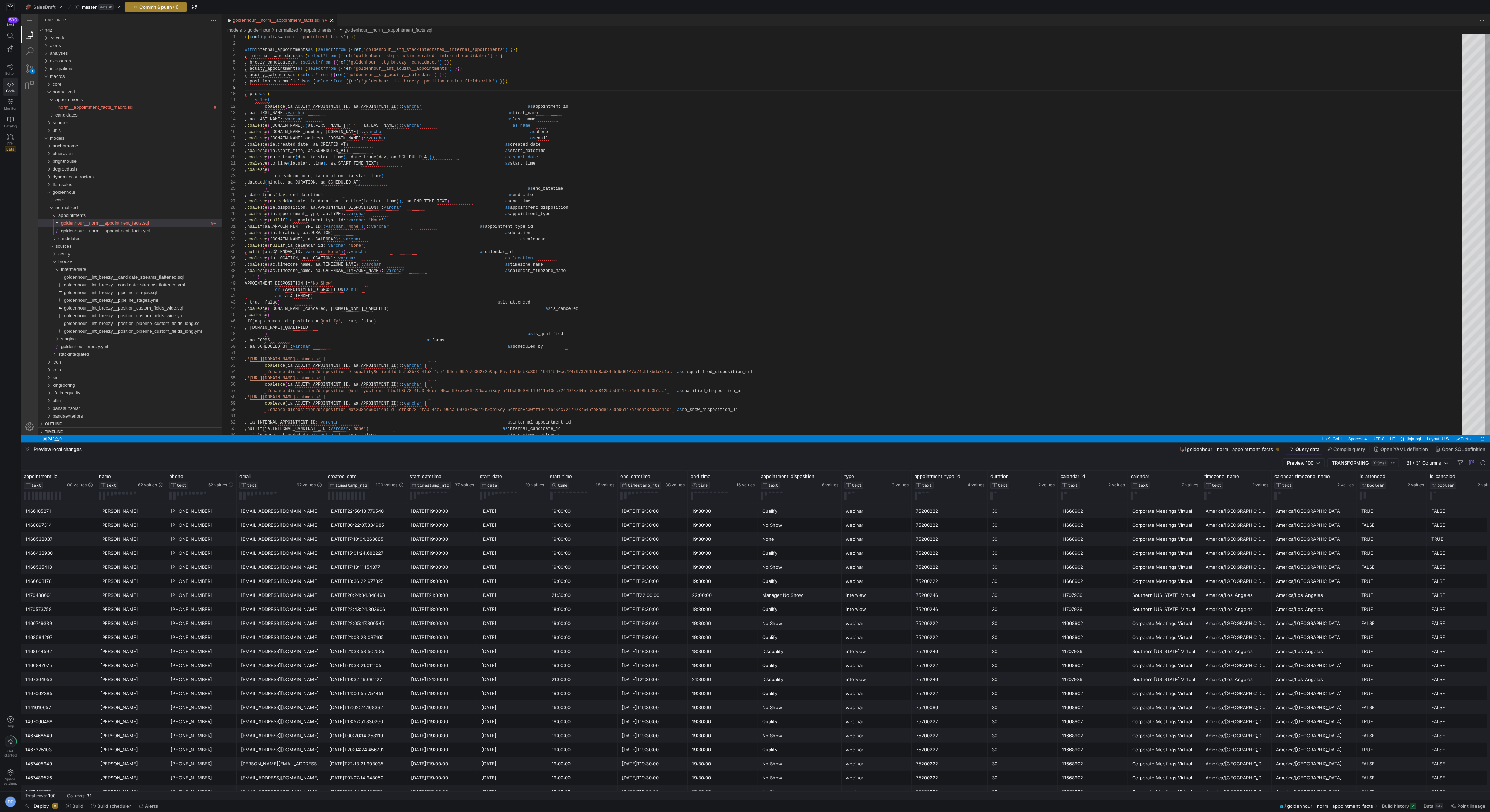
click at [147, 6] on span "Commit & push (1)" at bounding box center [159, 6] width 39 height 5
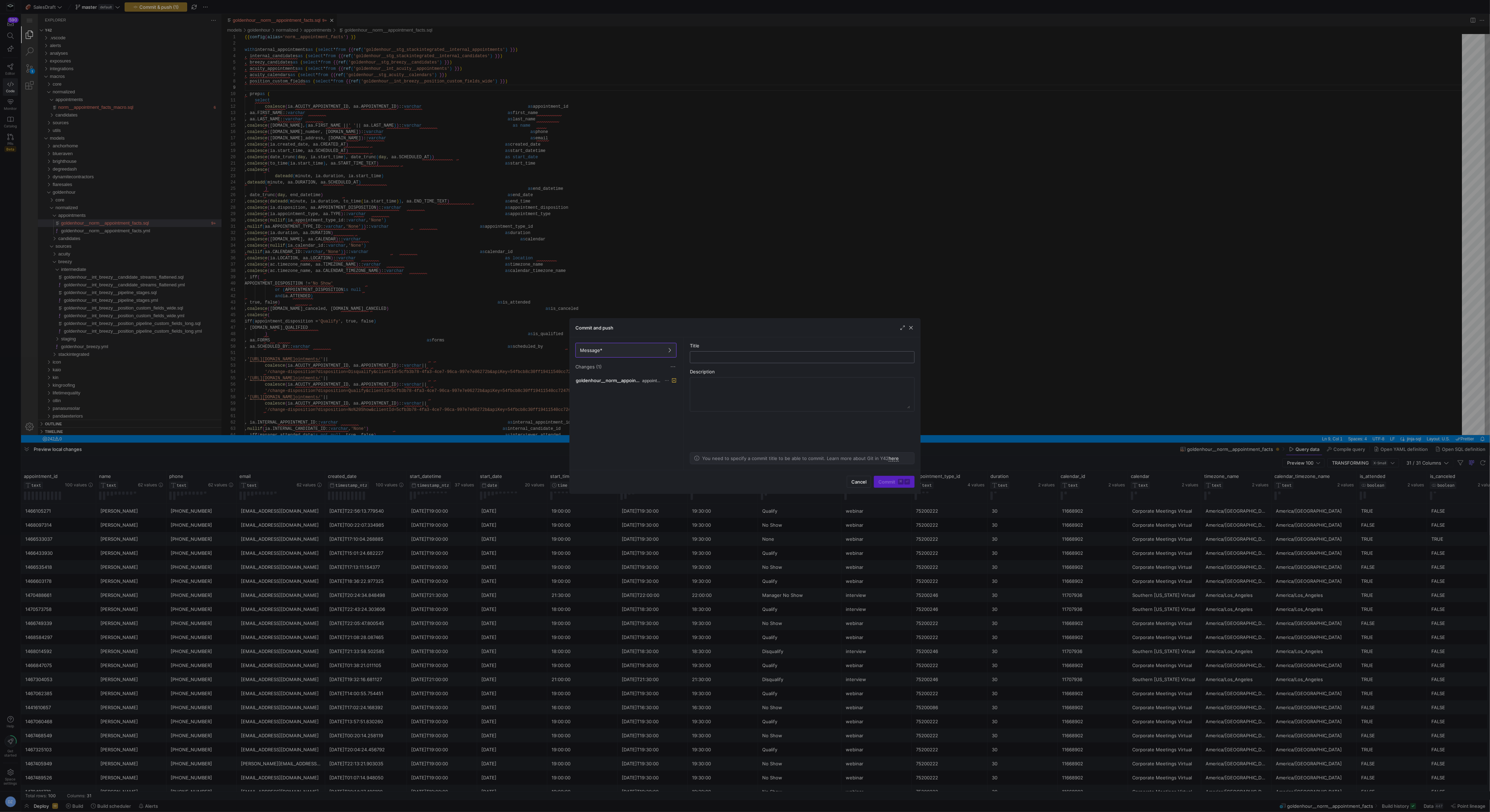
click at [738, 356] on input "text" at bounding box center [801, 357] width 212 height 5
type input "a"
type input "checkpoint"
click at [882, 484] on span "Commit ⌘ ⏎" at bounding box center [893, 482] width 31 height 5
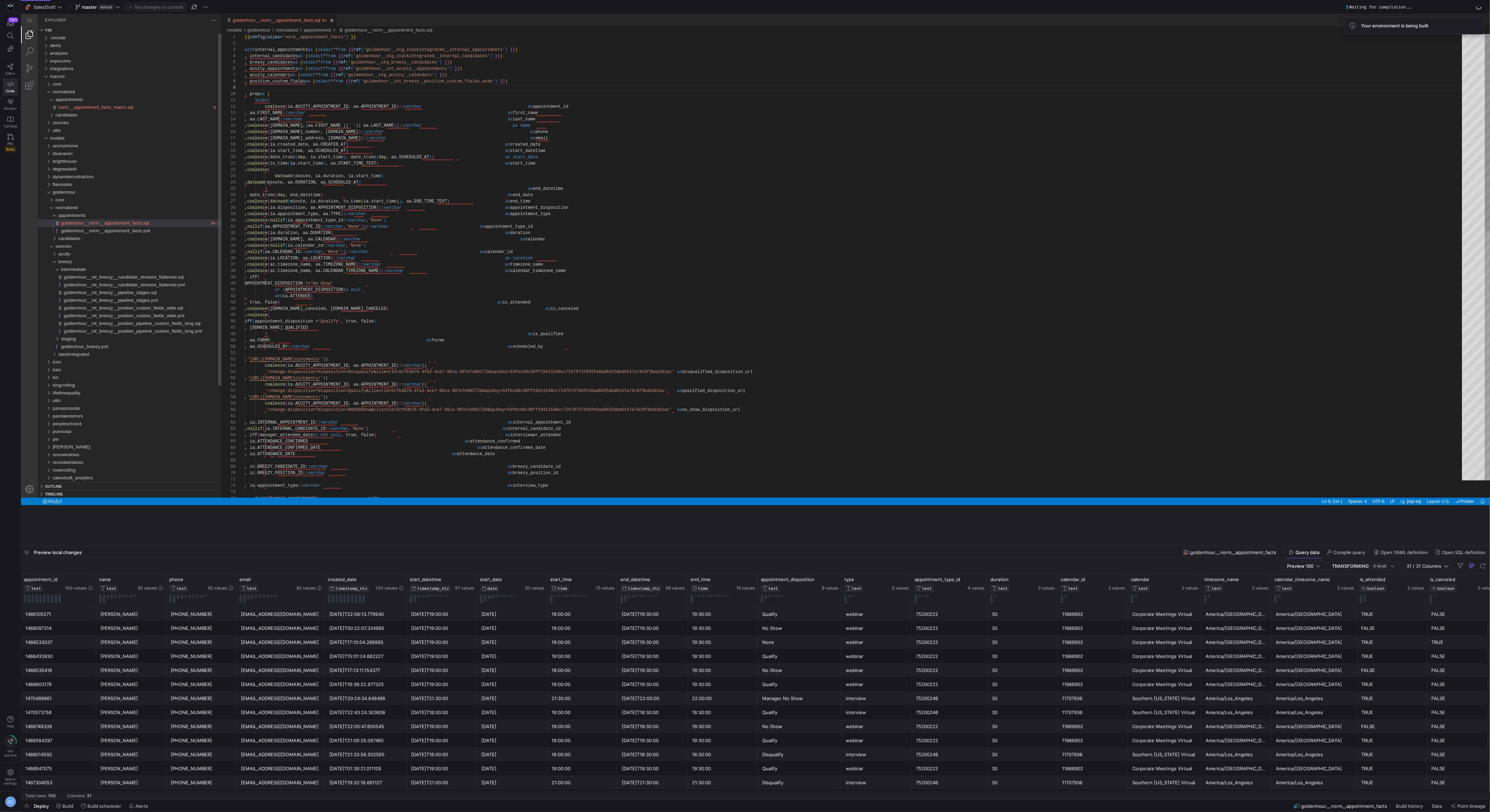
drag, startPoint x: 679, startPoint y: 444, endPoint x: 683, endPoint y: 547, distance: 103.1
click at [683, 547] on div at bounding box center [755, 547] width 1469 height 3
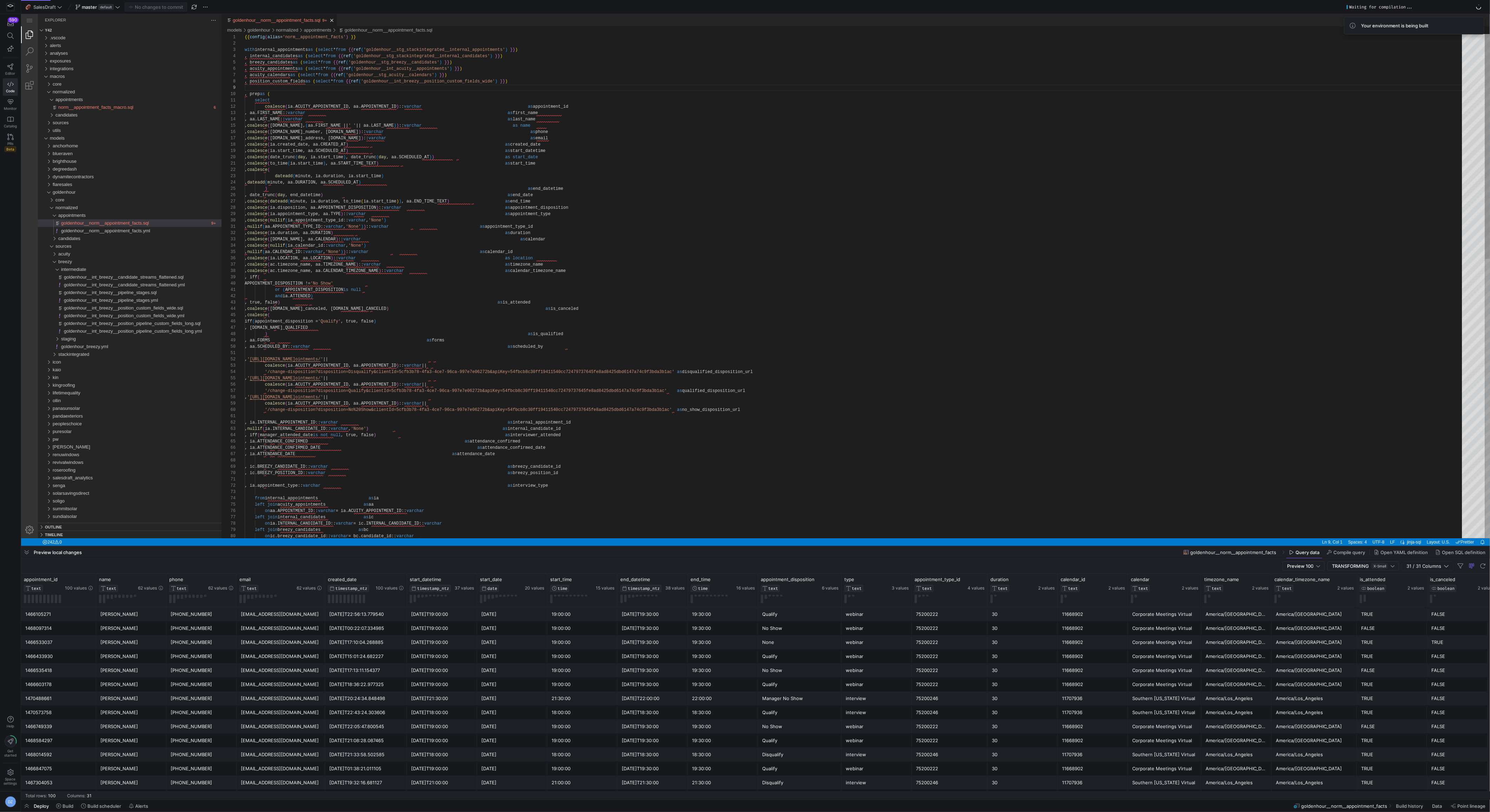
click at [662, 506] on div ", coalesce ( ac.timezone_name, aa.CALENDAR_TIMEZONE_NAME ) :: [PERSON_NAME] as …" at bounding box center [855, 598] width 1222 height 1129
click at [662, 496] on div ", coalesce ( ac.timezone_name, aa.CALENDAR_TIMEZONE_NAME ) :: [PERSON_NAME] as …" at bounding box center [855, 598] width 1222 height 1129
click at [664, 493] on div ", coalesce ( ac.timezone_name, aa.CALENDAR_TIMEZONE_NAME ) :: [PERSON_NAME] as …" at bounding box center [855, 598] width 1222 height 1129
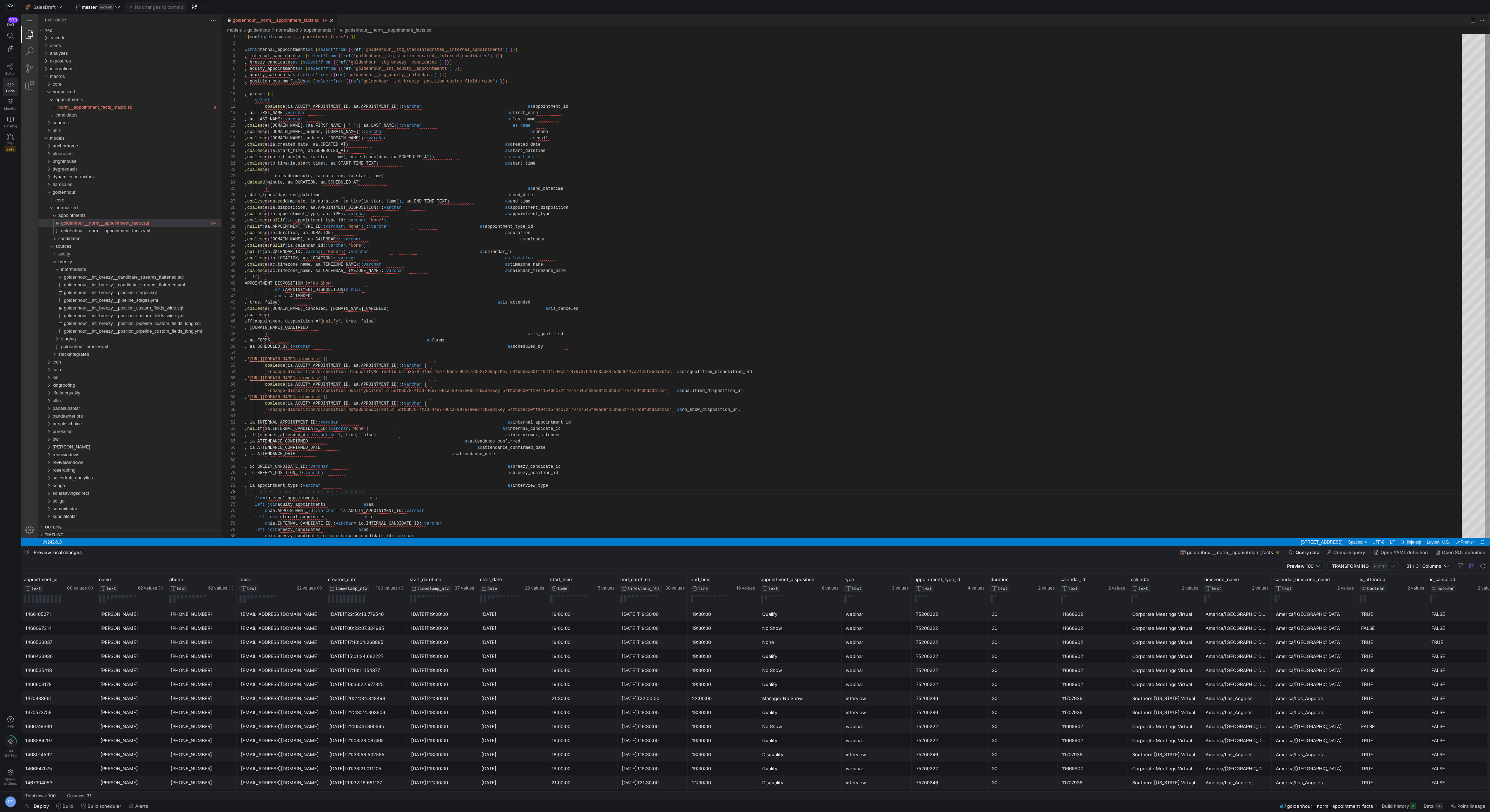
type textarea ", nullif(aa.APPOINTMENT_TYPE_ID::varchar, 'None'))::varchar as appointment_type…"
click at [468, 230] on div ", coalesce ( ac.timezone_name, aa.CALENDAR_TIMEZONE_NAME ) :: [PERSON_NAME] as …" at bounding box center [855, 598] width 1222 height 1129
click at [69, 706] on span "Build" at bounding box center [67, 806] width 11 height 5
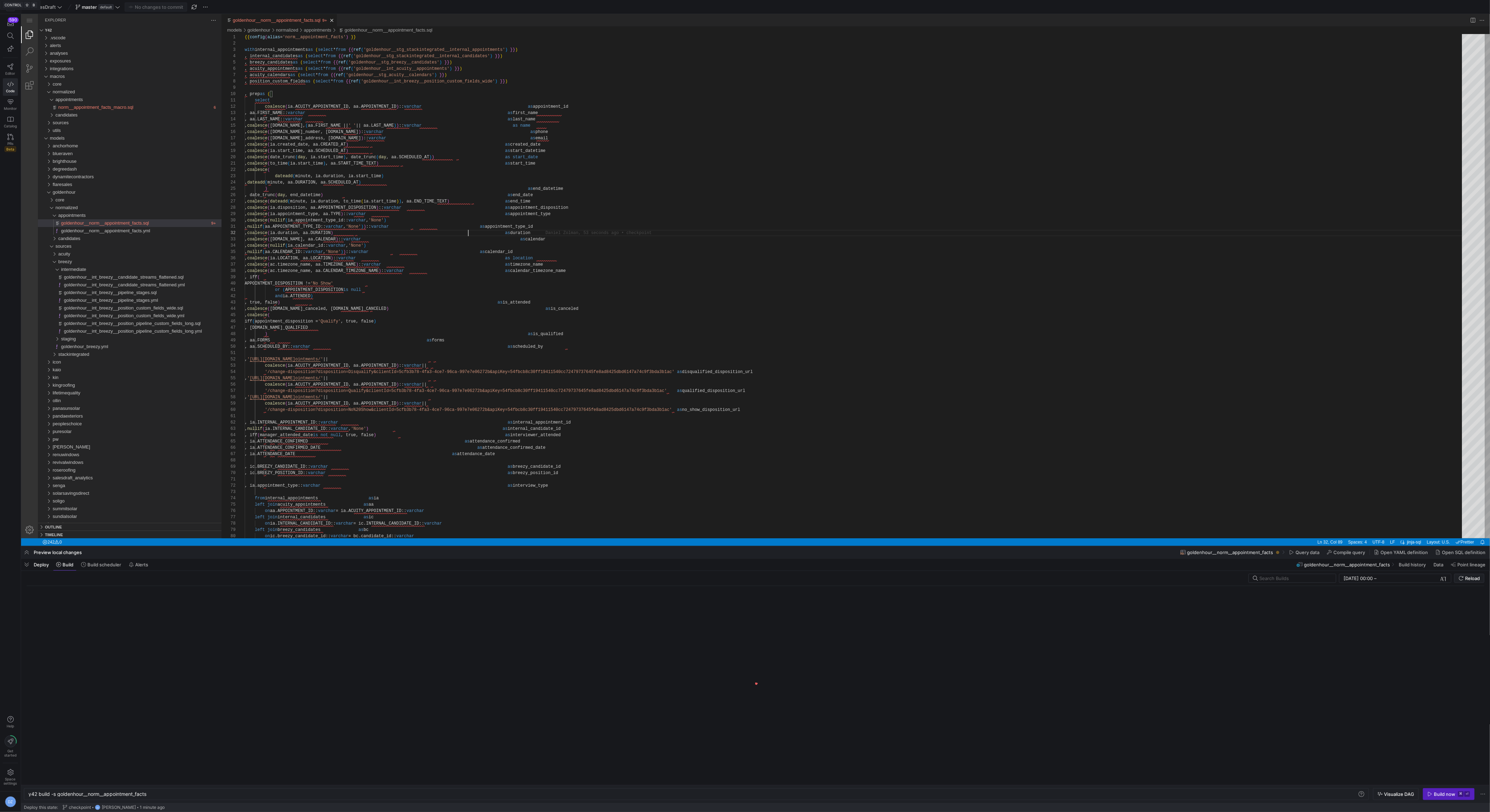
scroll to position [6, 223]
click at [160, 706] on div "y42 build -s goldenhour__norm__appointment_facts" at bounding box center [693, 794] width 1330 height 5
click at [152, 706] on div "y42 build -s goldenhour__norm__appointment_facts" at bounding box center [693, 794] width 1330 height 5
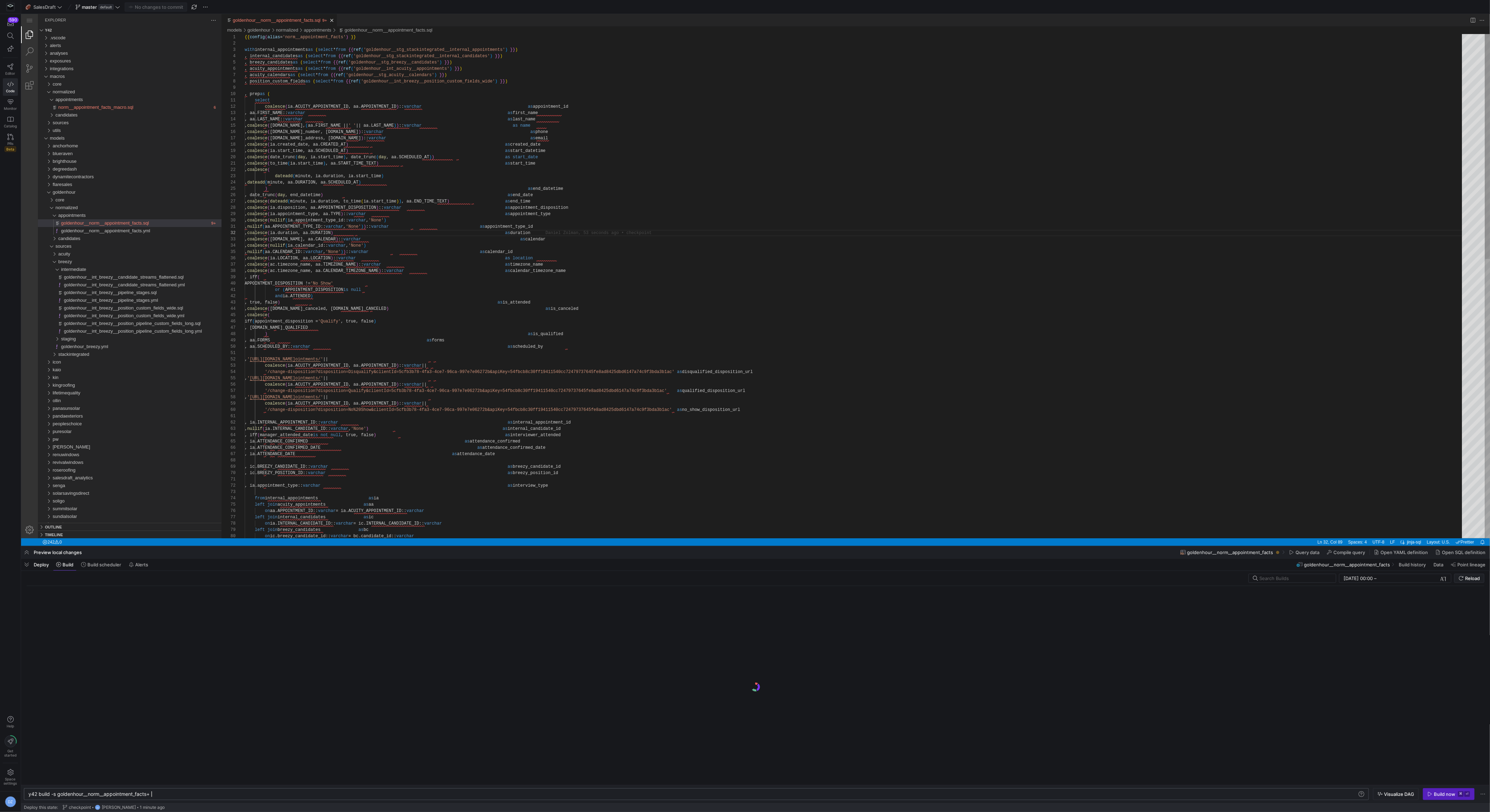
type textarea "y42 build -s goldenhour__norm__appointment_facts+"
click at [471, 494] on div ", coalesce ( ac.timezone_name, aa.CALENDAR_TIMEZONE_NAME ) :: [PERSON_NAME] as …" at bounding box center [855, 598] width 1222 height 1129
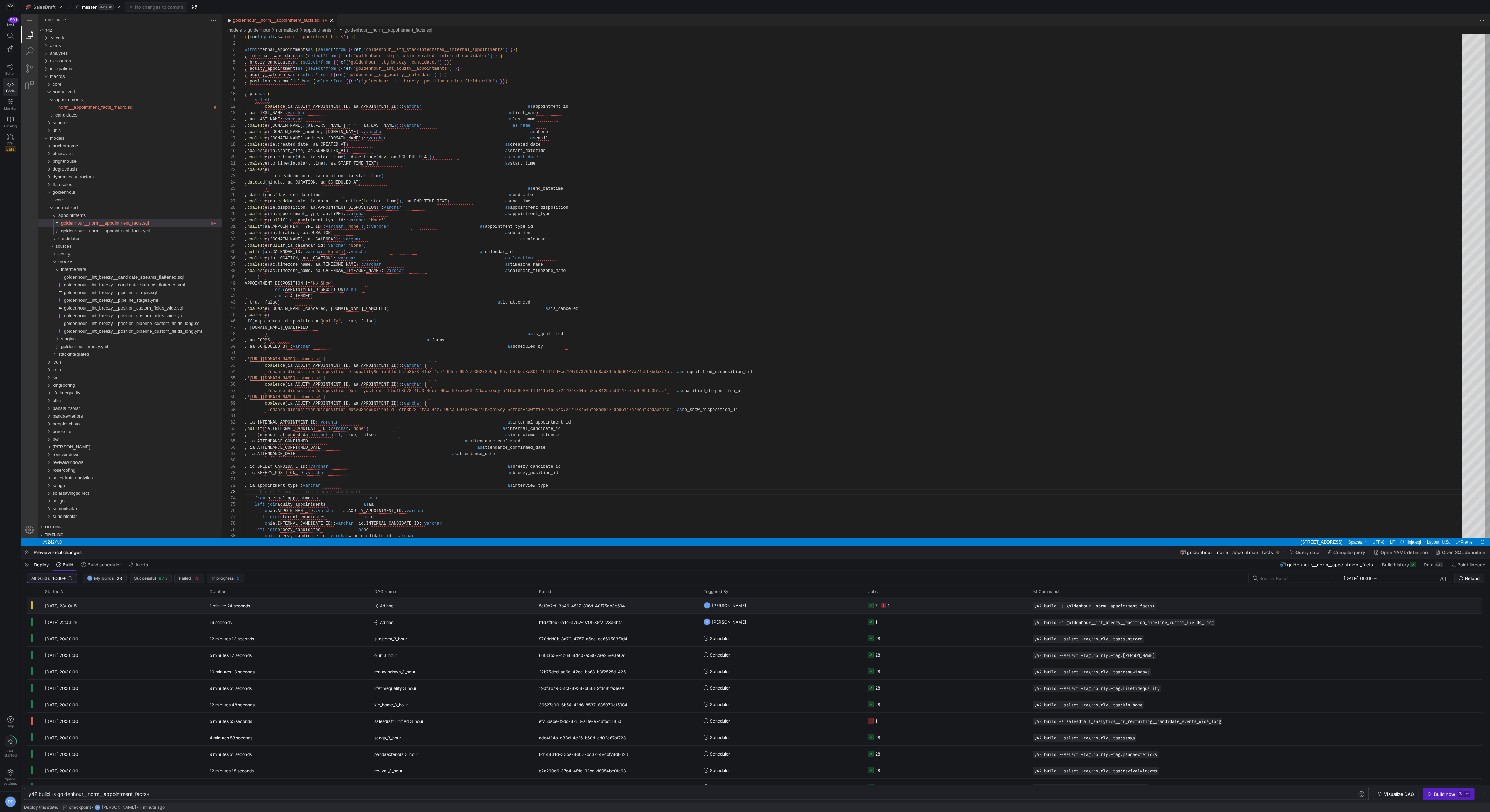
click at [797, 597] on y42-orchestration-triggered-by "DZ [PERSON_NAME]" at bounding box center [781, 605] width 156 height 15
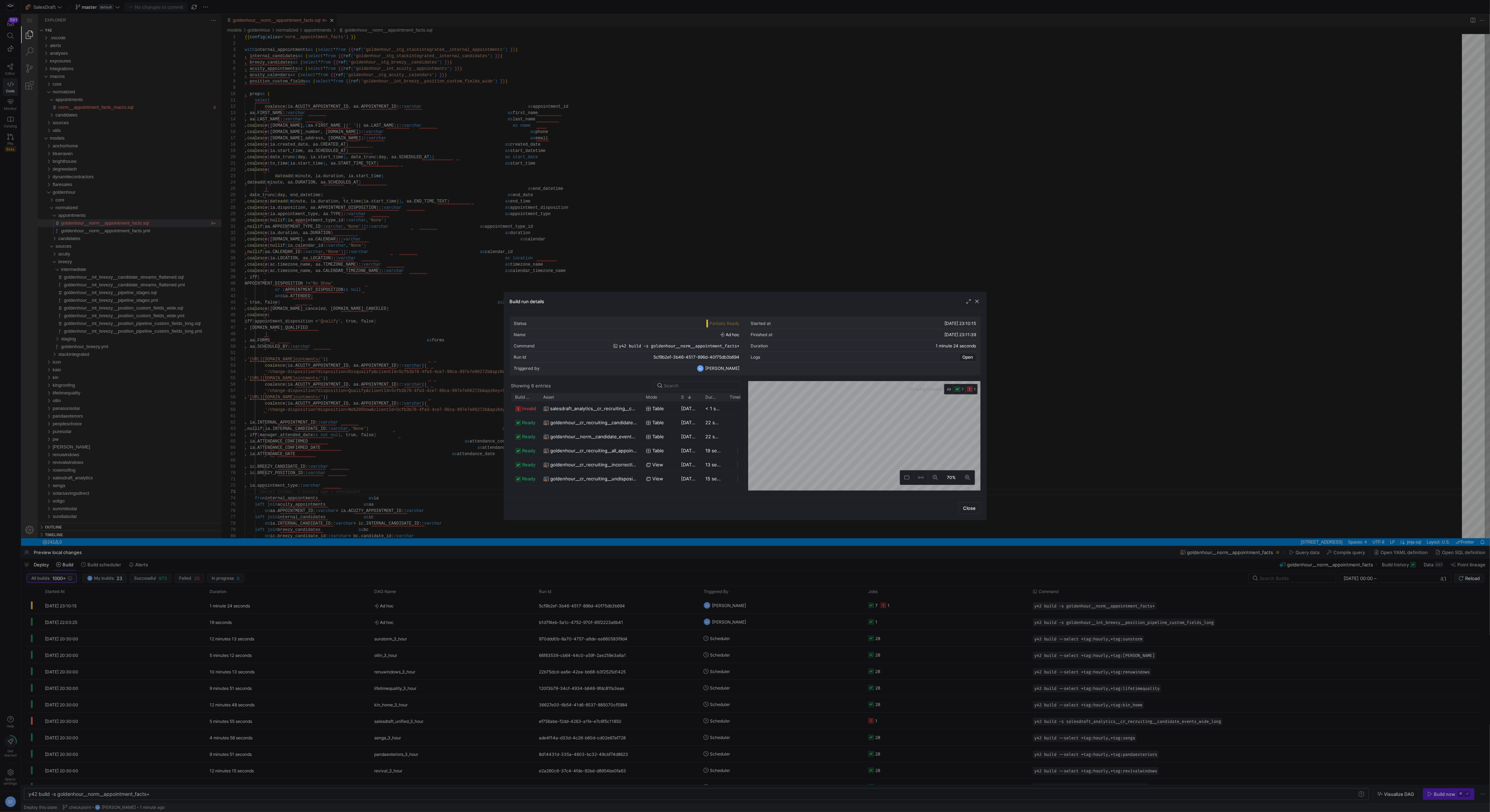
drag, startPoint x: 563, startPoint y: 396, endPoint x: 640, endPoint y: 404, distance: 77.4
click at [640, 404] on div "Build status Asset Mode 1" at bounding box center [625, 442] width 229 height 97
click at [975, 302] on span "button" at bounding box center [976, 301] width 7 height 7
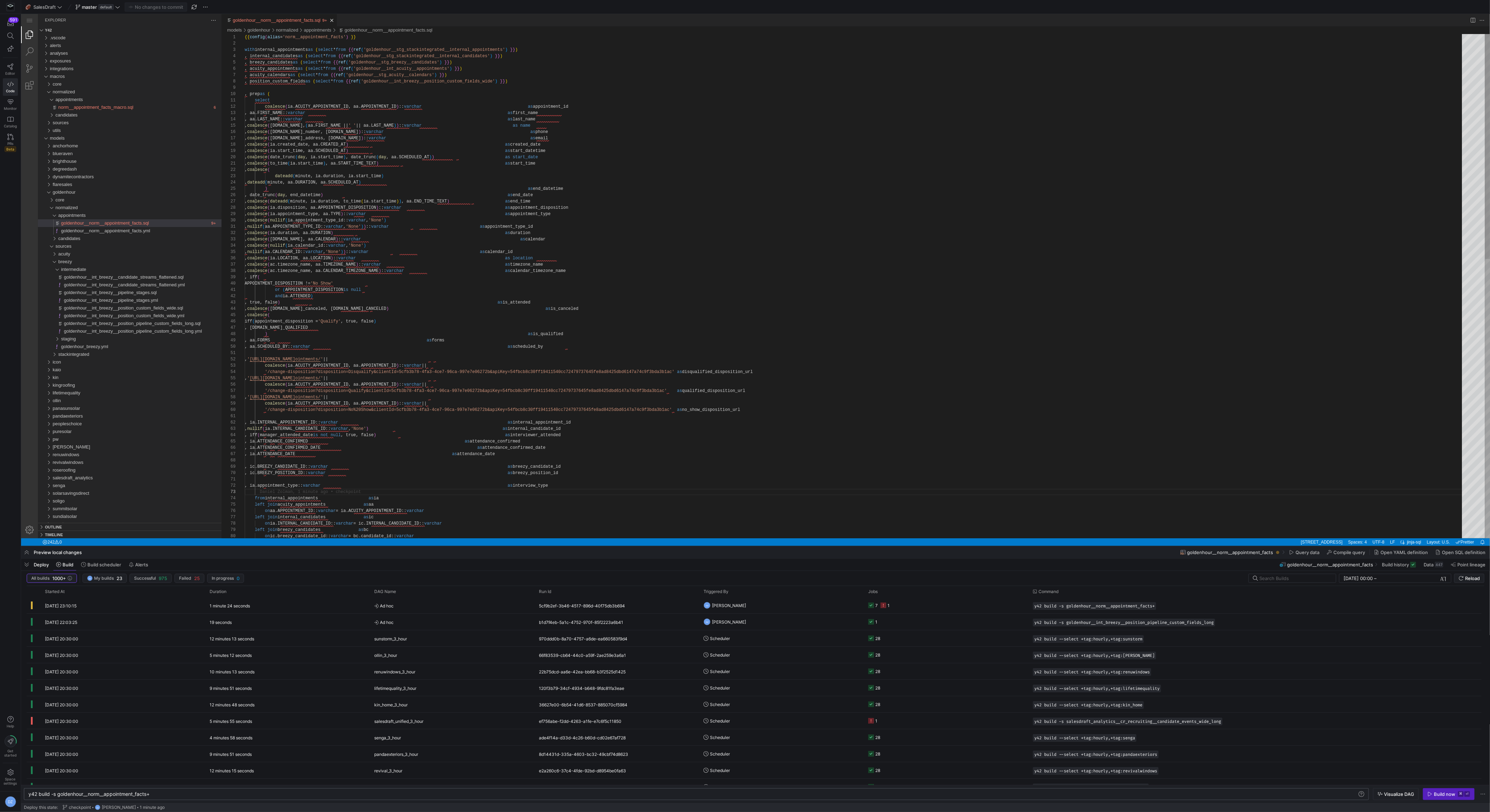
type textarea ", '[URL][DOMAIN_NAME]' || coalesce(ia.ACUITY_APPOINTMENT_ID, aa.APPOINTMENT_ID)…"
click at [548, 371] on div ", coalesce ( ac.timezone_name, aa.CALENDAR_TIMEZONE_NAME ) :: [PERSON_NAME] as …" at bounding box center [855, 598] width 1222 height 1129
